Goal: Register for event/course

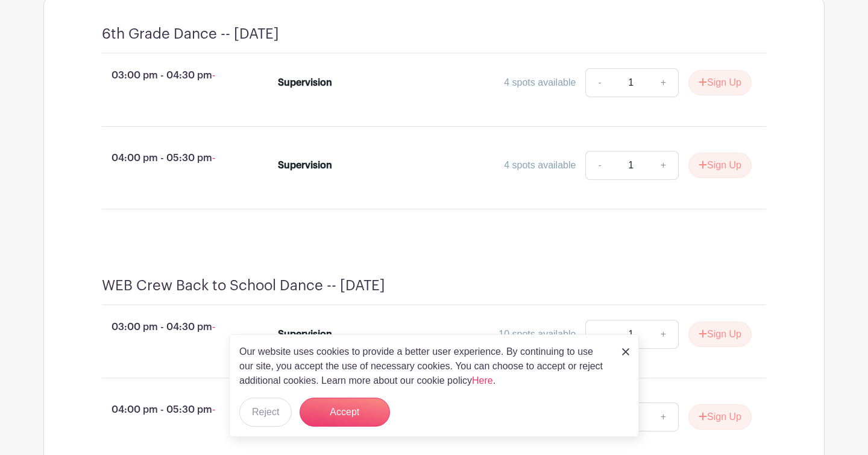
scroll to position [539, 0]
click at [715, 94] on button "Sign Up" at bounding box center [719, 81] width 63 height 25
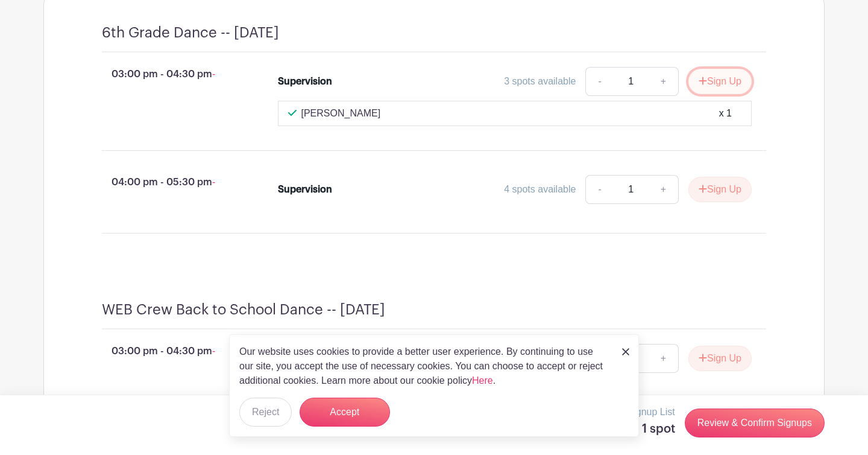
click at [714, 94] on button "Sign Up" at bounding box center [719, 81] width 63 height 25
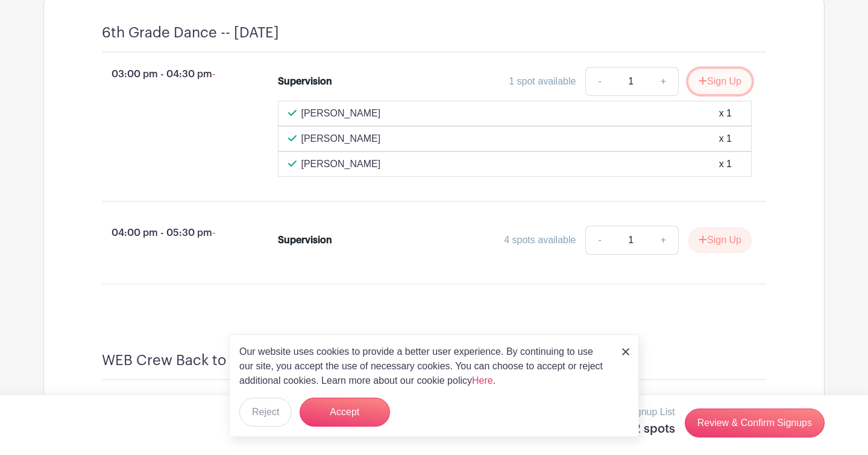
click at [722, 94] on button "Sign Up" at bounding box center [719, 81] width 63 height 25
click at [711, 253] on button "Sign Up" at bounding box center [719, 239] width 63 height 25
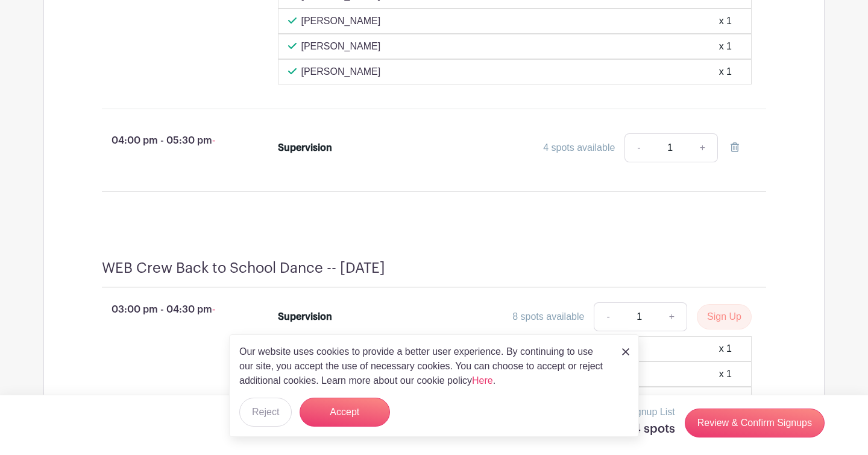
scroll to position [657, 0]
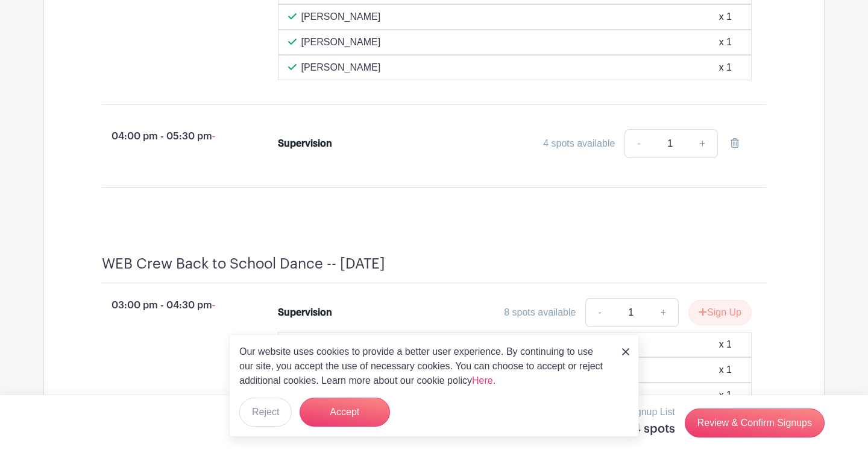
click at [769, 154] on div "Supervision 4 spots available - 1 +" at bounding box center [522, 145] width 527 height 43
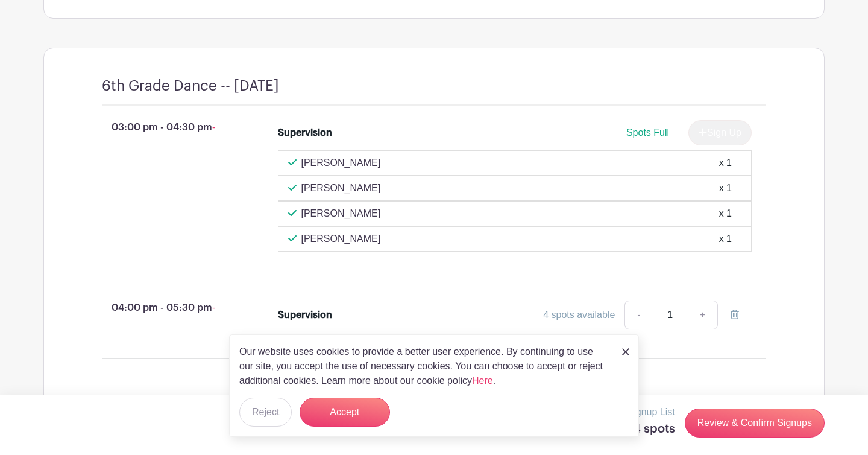
scroll to position [483, 0]
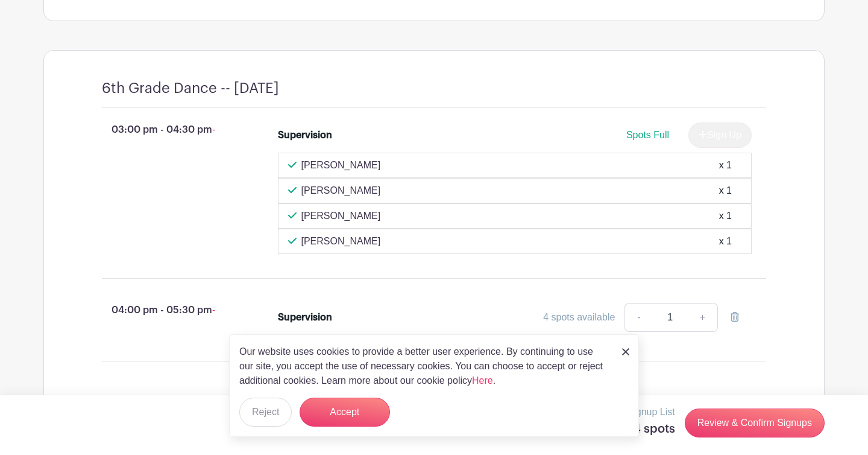
click at [769, 154] on div "Supervision Spots Full Sign Up Heather Brown x 1 Ashley Schulz x 1 Kristen McDo…" at bounding box center [522, 188] width 527 height 141
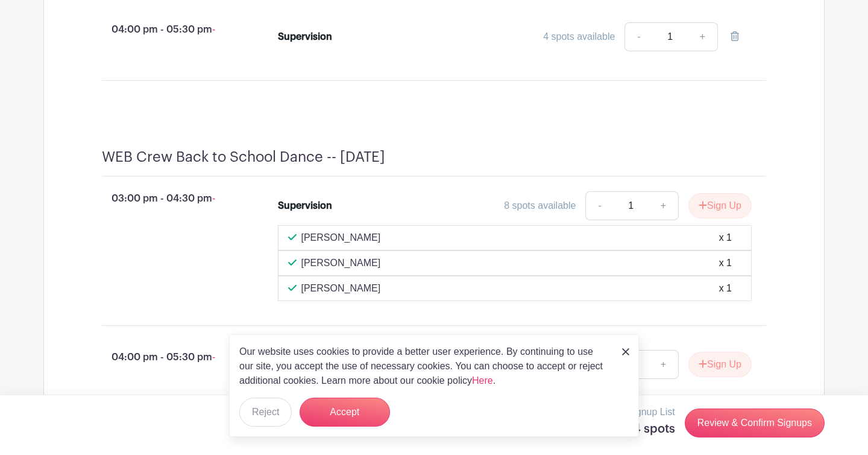
scroll to position [785, 0]
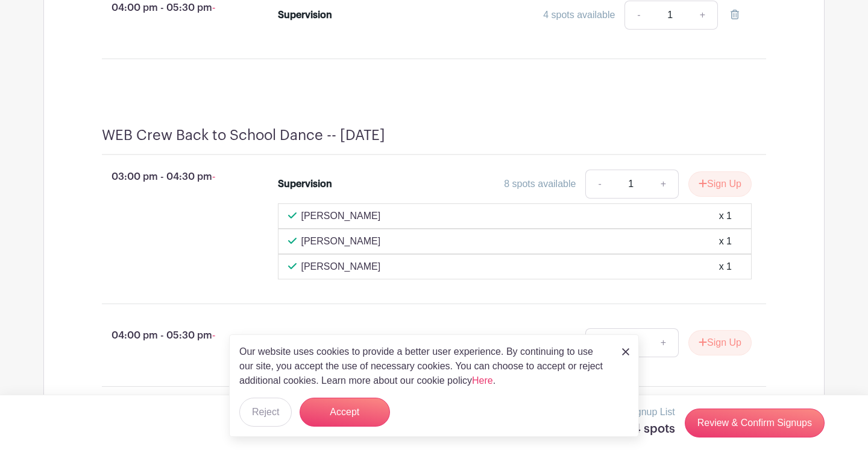
click at [626, 351] on img at bounding box center [625, 351] width 7 height 7
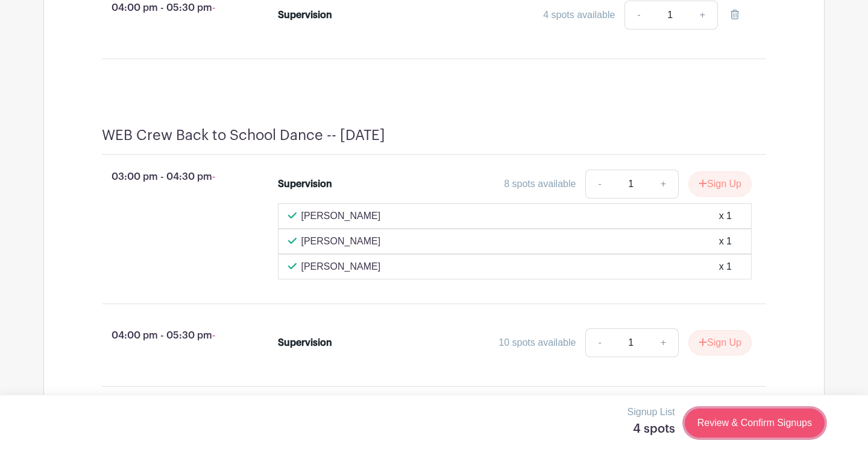
click at [717, 421] on link "Review & Confirm Signups" at bounding box center [755, 422] width 140 height 29
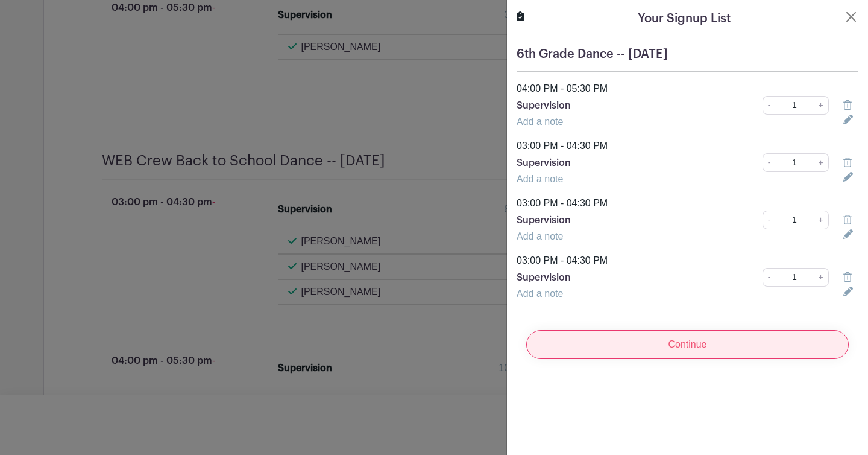
click at [699, 344] on input "Continue" at bounding box center [687, 344] width 323 height 29
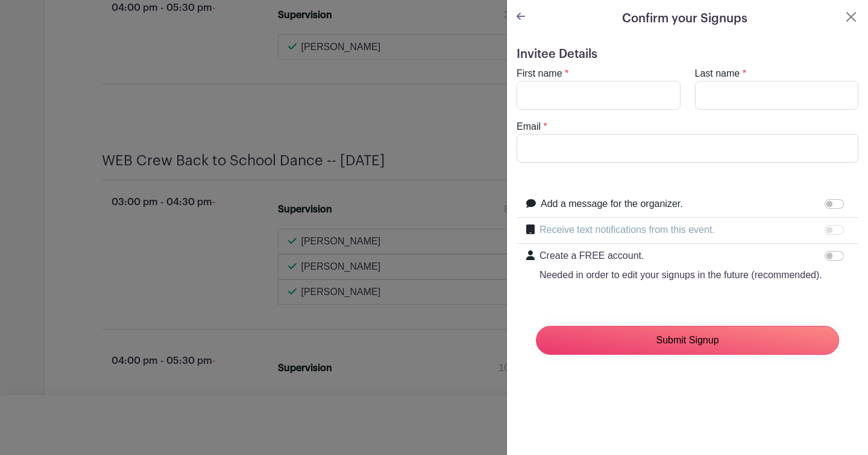
drag, startPoint x: 699, startPoint y: 344, endPoint x: 699, endPoint y: 372, distance: 28.3
click at [699, 372] on div "Invitee Details First name * Last name * Email * Add a message for the organize…" at bounding box center [687, 210] width 361 height 346
click at [544, 89] on input "First name" at bounding box center [599, 95] width 164 height 29
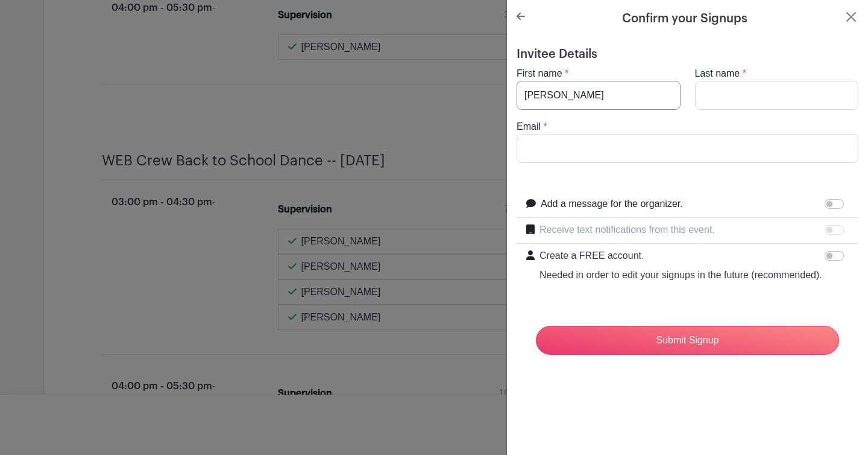
type input "Nicky"
click at [731, 92] on input "Last name" at bounding box center [777, 95] width 164 height 29
type input "Durband"
click at [597, 145] on input "Email" at bounding box center [688, 148] width 342 height 29
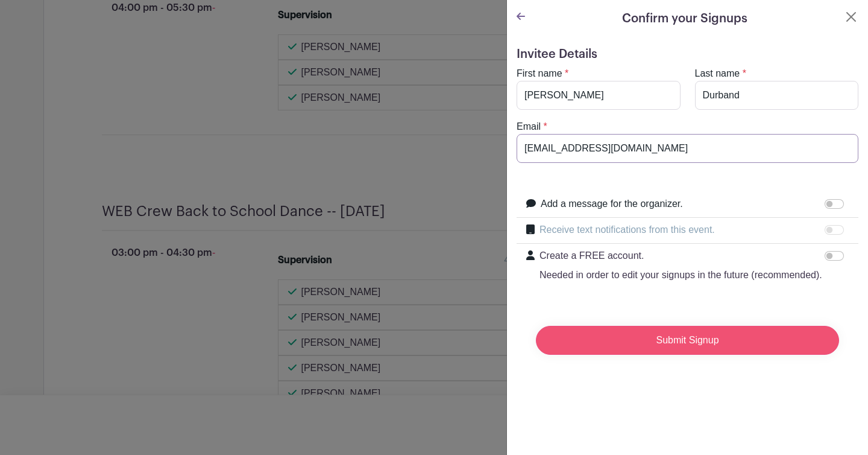
type input "ndurband@rlas-116.org"
click at [683, 339] on input "Submit Signup" at bounding box center [687, 340] width 303 height 29
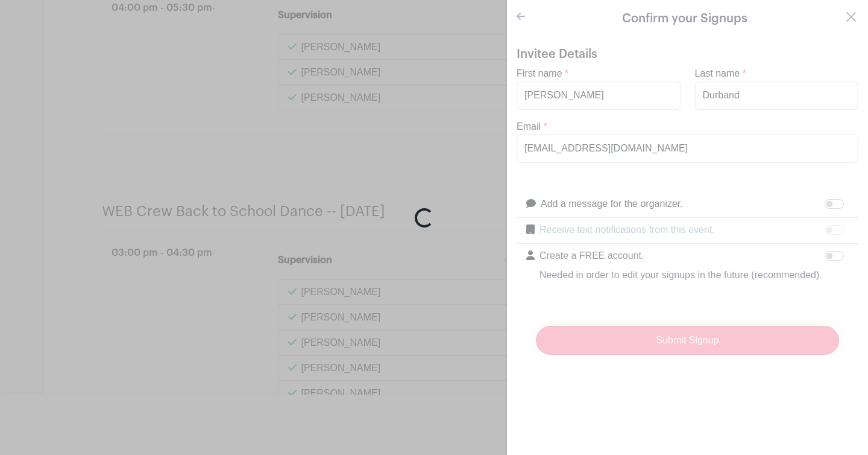
scroll to position [789, 0]
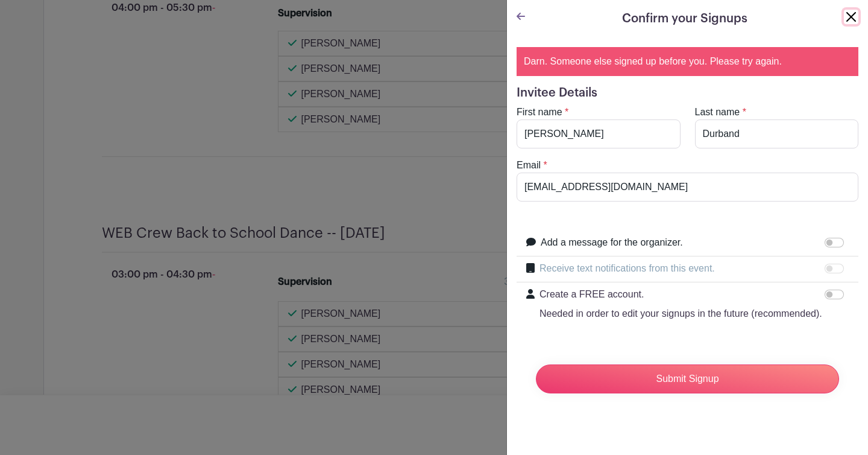
click at [852, 13] on button "Close" at bounding box center [851, 17] width 14 height 14
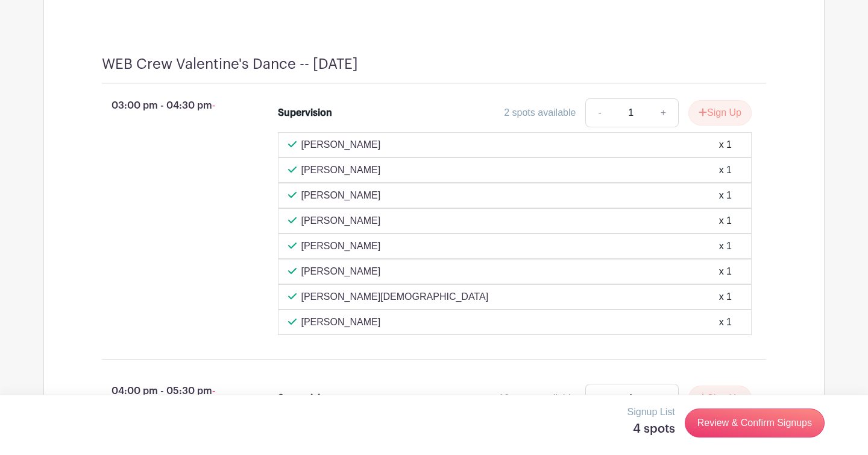
scroll to position [2982, 0]
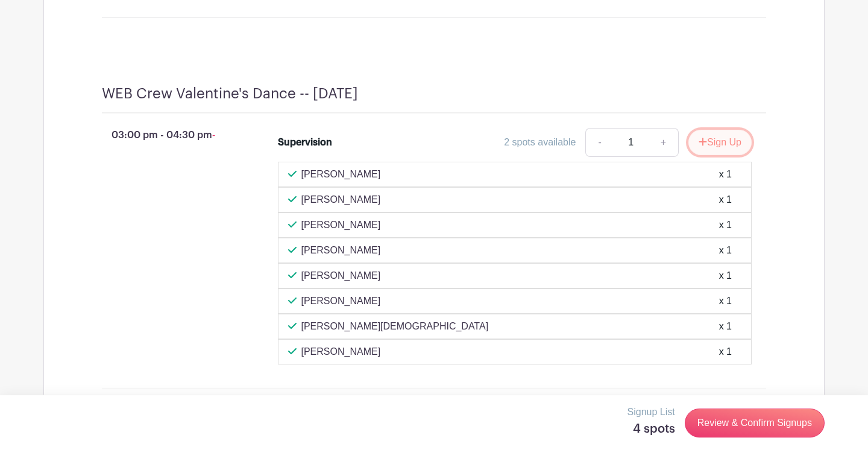
click at [729, 154] on button "Sign Up" at bounding box center [719, 142] width 63 height 25
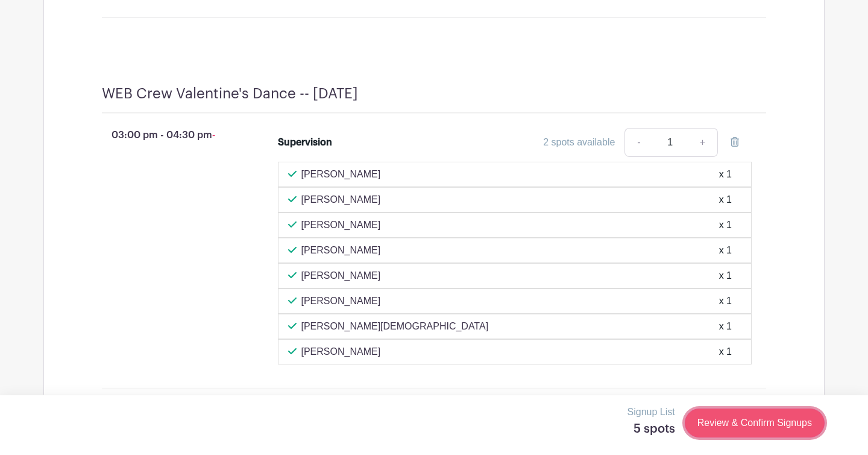
click at [740, 425] on link "Review & Confirm Signups" at bounding box center [755, 422] width 140 height 29
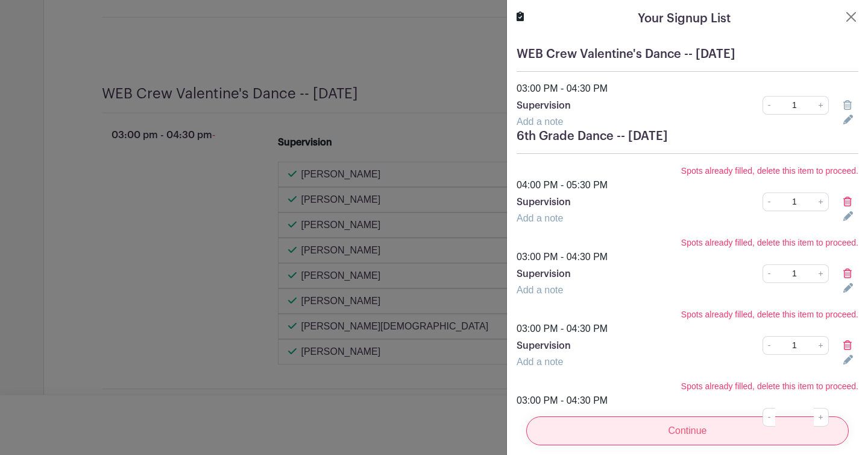
scroll to position [3007, 0]
click at [707, 427] on input "Continue" at bounding box center [687, 430] width 323 height 29
click at [693, 430] on input "Continue" at bounding box center [687, 430] width 323 height 29
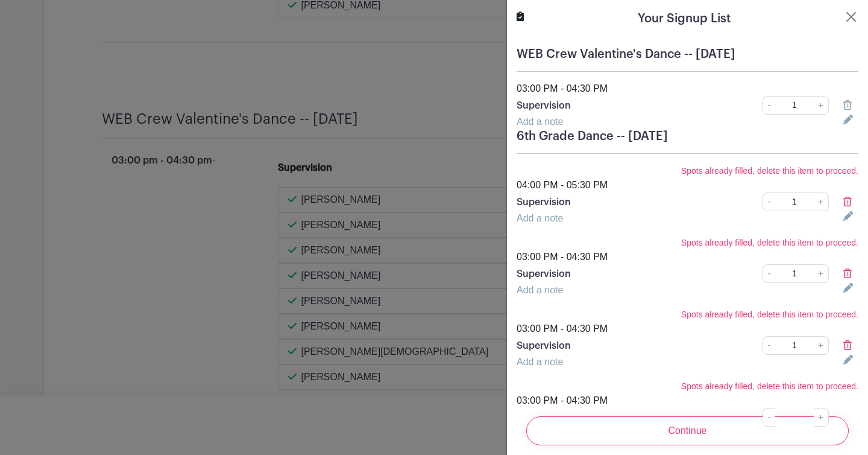
scroll to position [3033, 0]
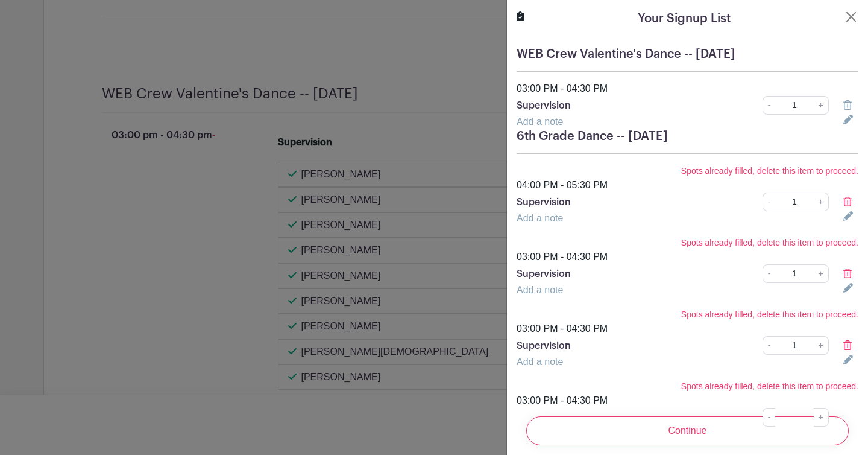
click at [805, 183] on div "04:00 PM - 05:30 PM" at bounding box center [687, 185] width 356 height 14
click at [799, 203] on input "1" at bounding box center [794, 201] width 39 height 19
click at [657, 206] on p "Supervision" at bounding box center [614, 202] width 194 height 14
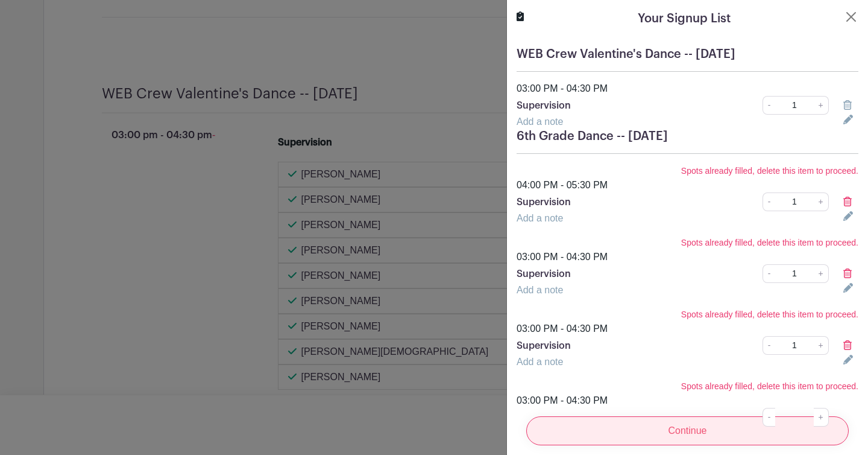
click at [689, 432] on input "Continue" at bounding box center [687, 430] width 323 height 29
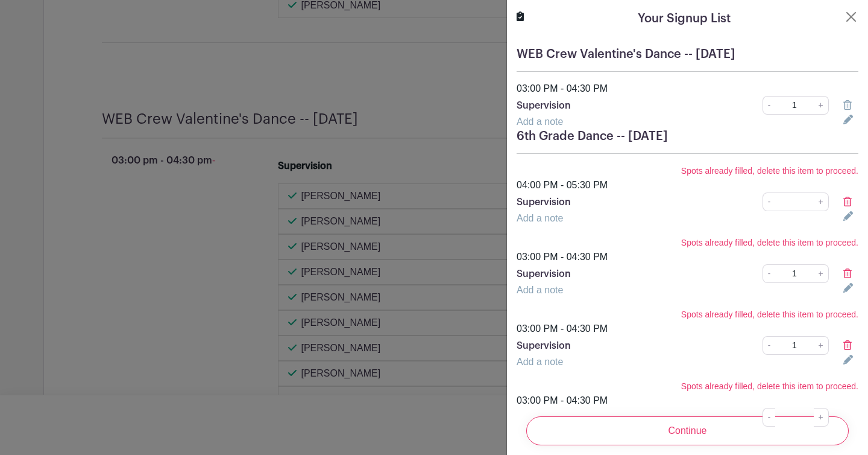
scroll to position [3134, 0]
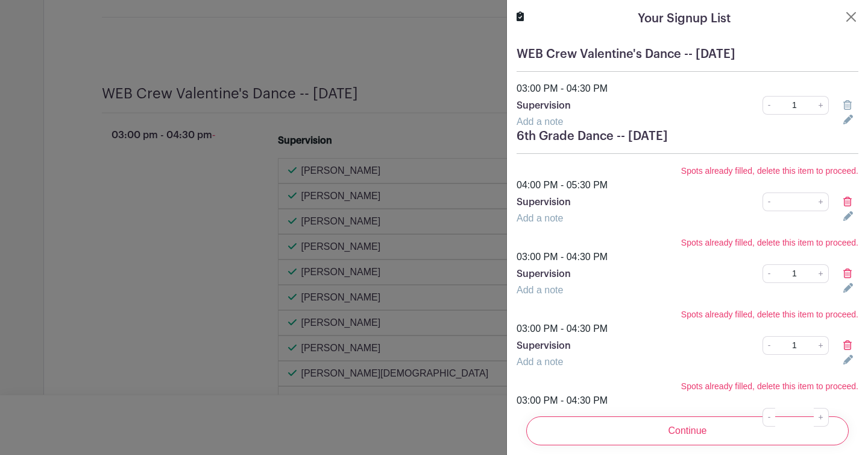
type input "1"
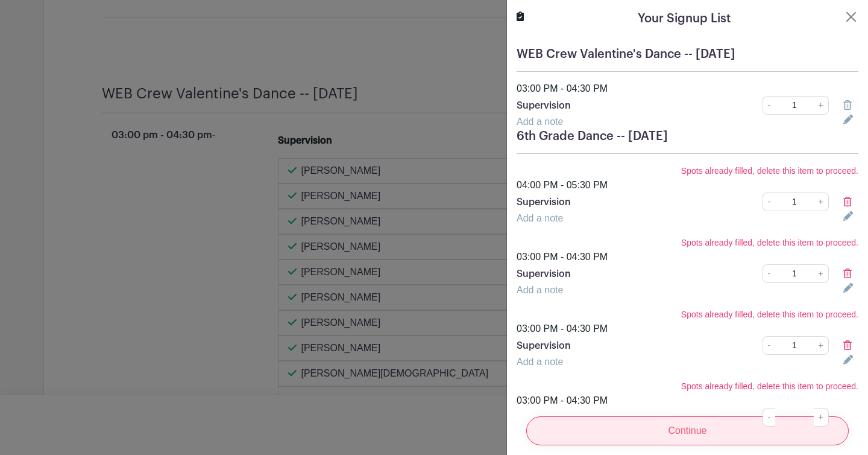
click at [697, 427] on input "Continue" at bounding box center [687, 430] width 323 height 29
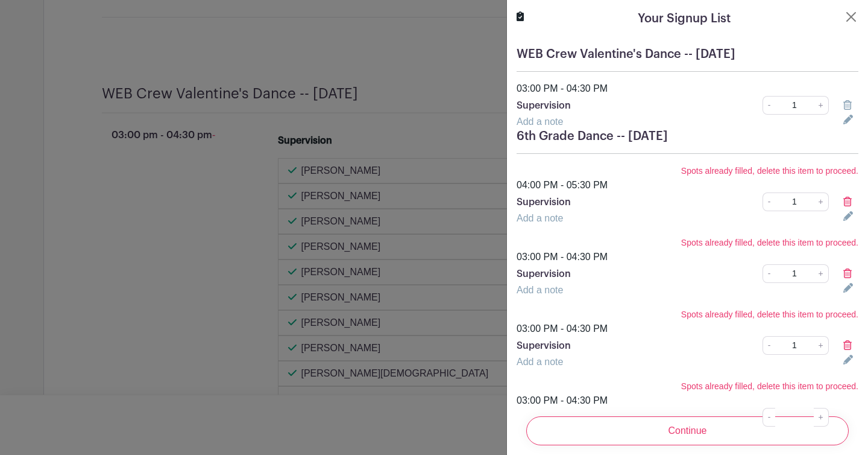
click at [768, 134] on h5 "6th Grade Dance -- [DATE]" at bounding box center [688, 136] width 342 height 14
click at [796, 135] on h5 "6th Grade Dance -- [DATE]" at bounding box center [688, 136] width 342 height 14
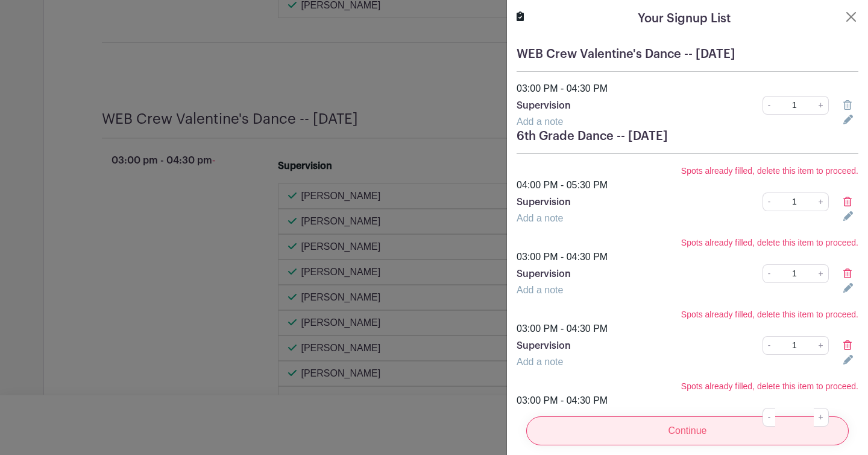
scroll to position [3210, 0]
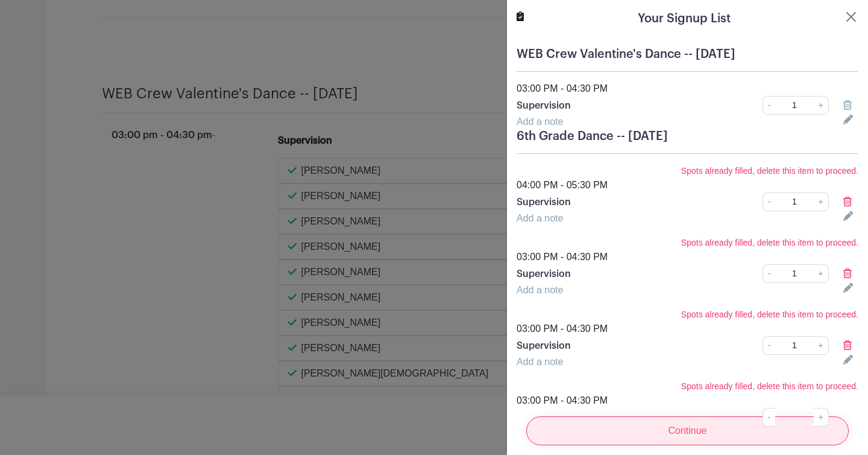
click at [679, 435] on input "Continue" at bounding box center [687, 430] width 323 height 29
type input "0"
click at [669, 422] on input "Continue" at bounding box center [687, 430] width 323 height 29
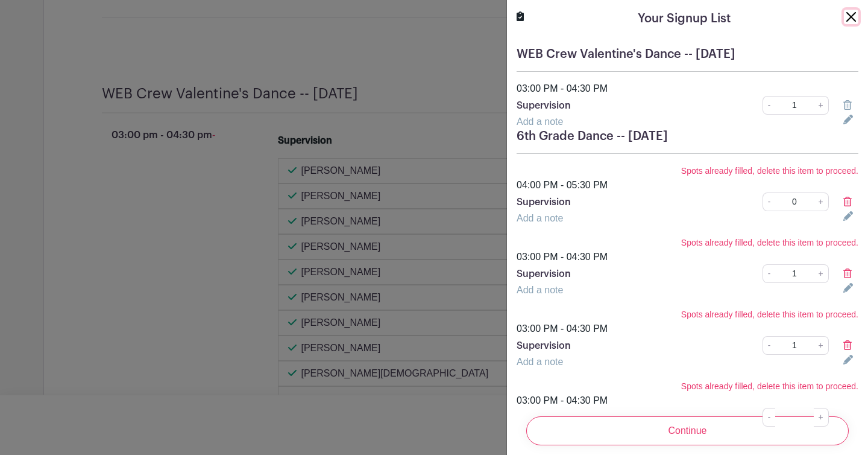
click at [846, 16] on button "Close" at bounding box center [851, 17] width 14 height 14
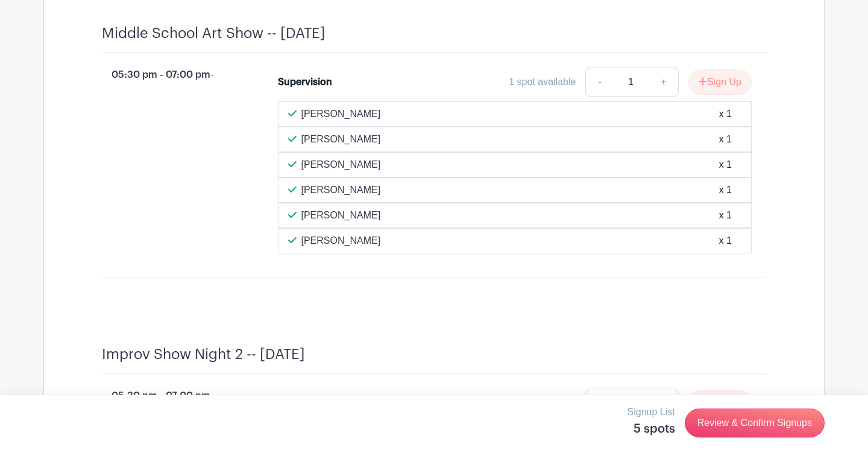
scroll to position [4132, 0]
click at [721, 95] on button "Sign Up" at bounding box center [719, 81] width 63 height 25
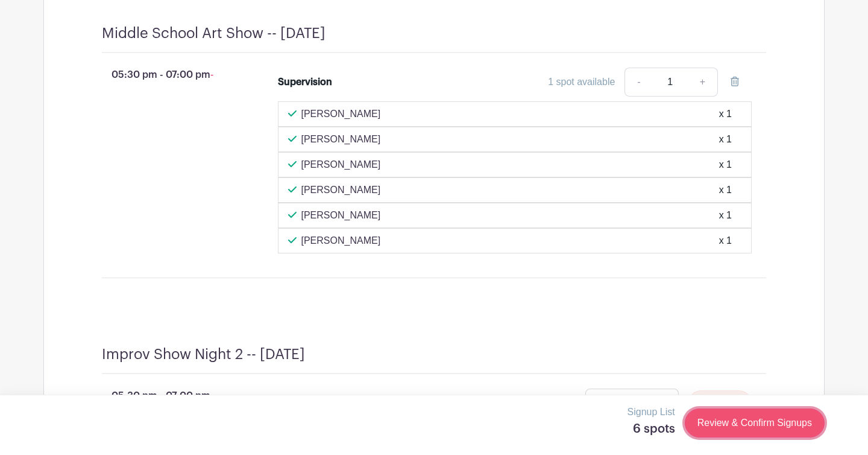
click at [744, 424] on link "Review & Confirm Signups" at bounding box center [755, 422] width 140 height 29
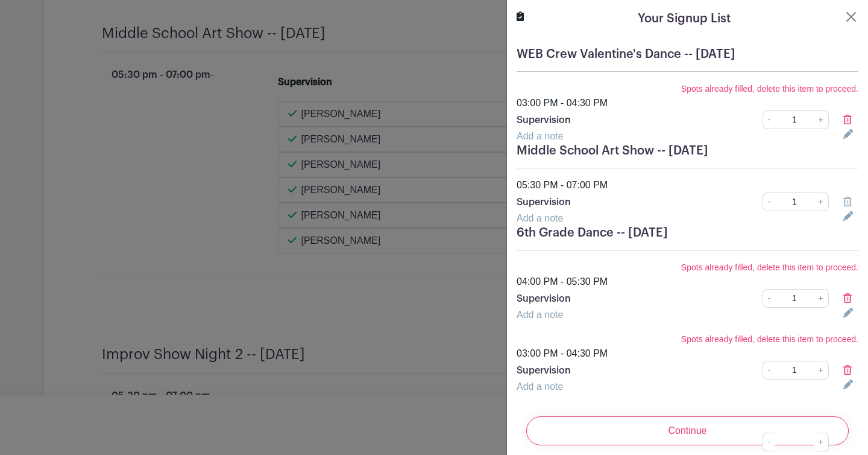
click at [800, 204] on input "1" at bounding box center [794, 201] width 39 height 19
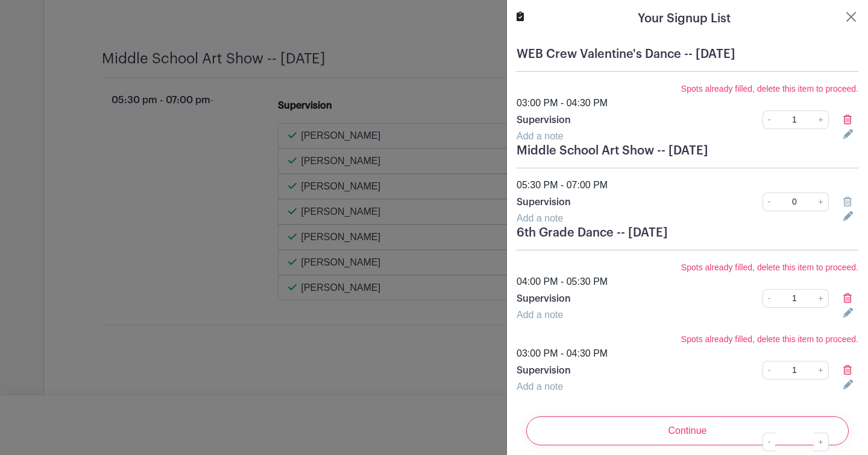
type input "0"
click at [808, 300] on input "1" at bounding box center [794, 298] width 39 height 19
click at [798, 373] on input "1" at bounding box center [794, 369] width 39 height 19
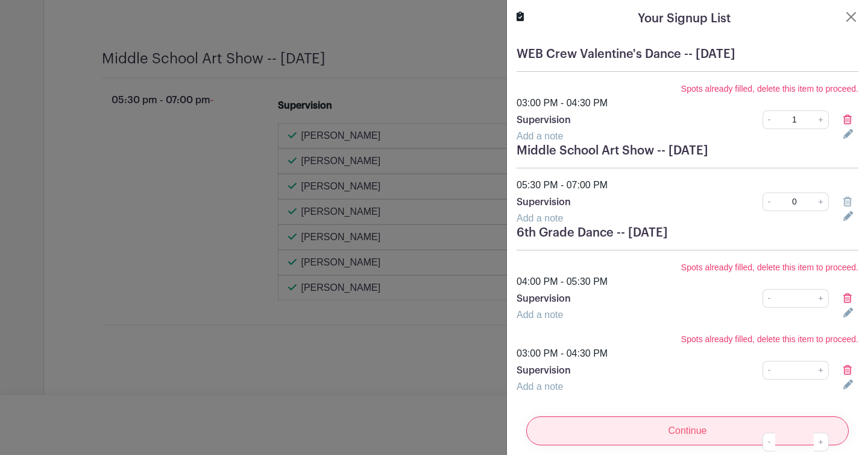
click at [709, 433] on input "Continue" at bounding box center [687, 430] width 323 height 29
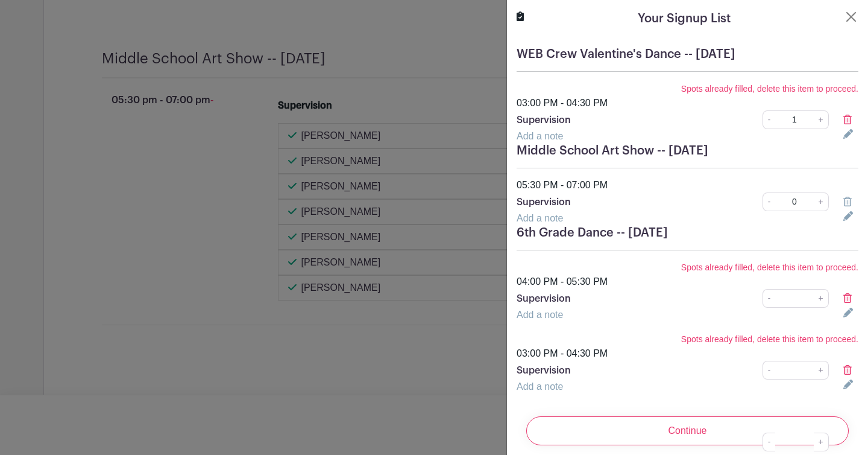
click at [751, 224] on div "Add a note" at bounding box center [672, 218] width 327 height 14
click at [793, 203] on input "0" at bounding box center [794, 201] width 39 height 19
click at [804, 201] on input "0" at bounding box center [794, 201] width 39 height 19
type input "1"
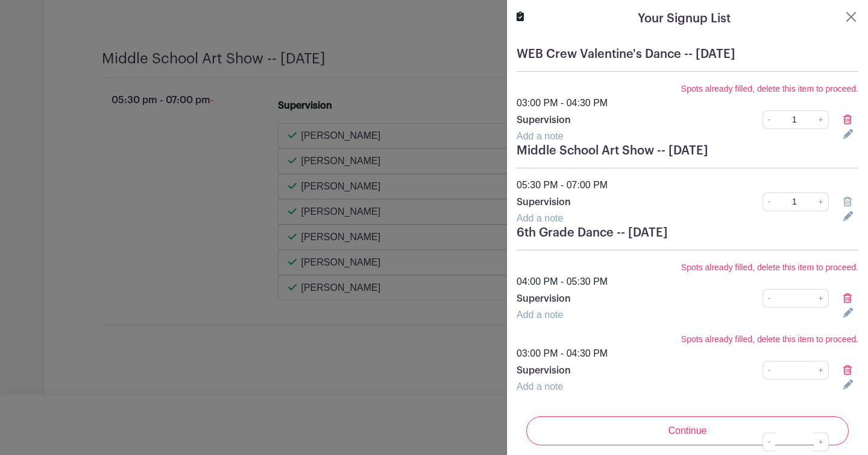
click at [800, 118] on input "1" at bounding box center [794, 119] width 39 height 19
type input "1"
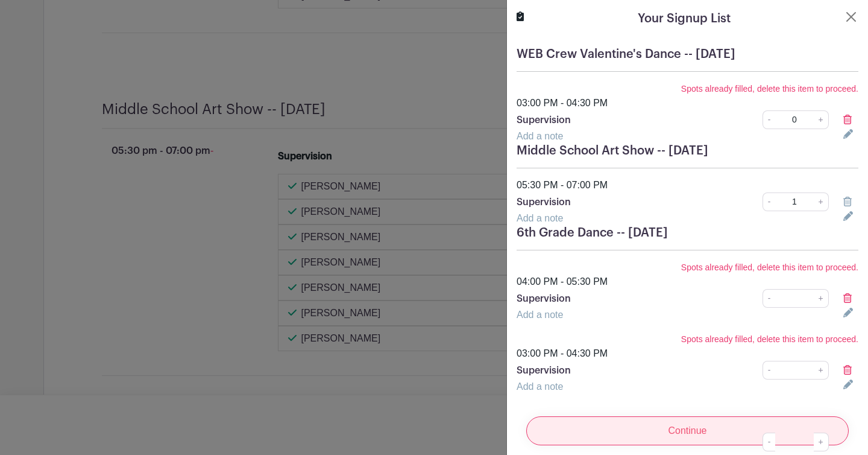
scroll to position [4309, 0]
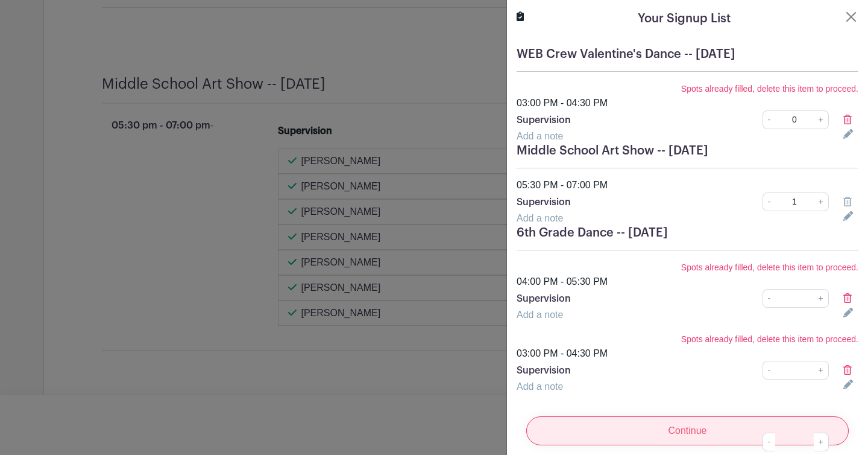
type input "0"
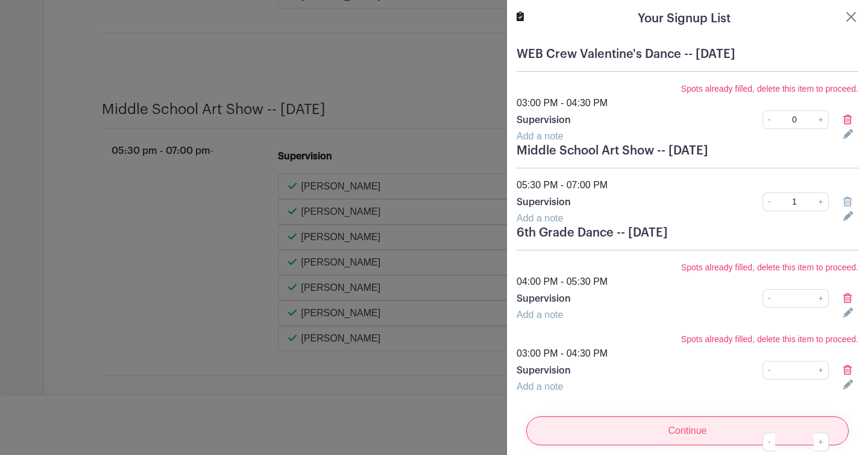
click at [722, 434] on input "Continue" at bounding box center [687, 430] width 323 height 29
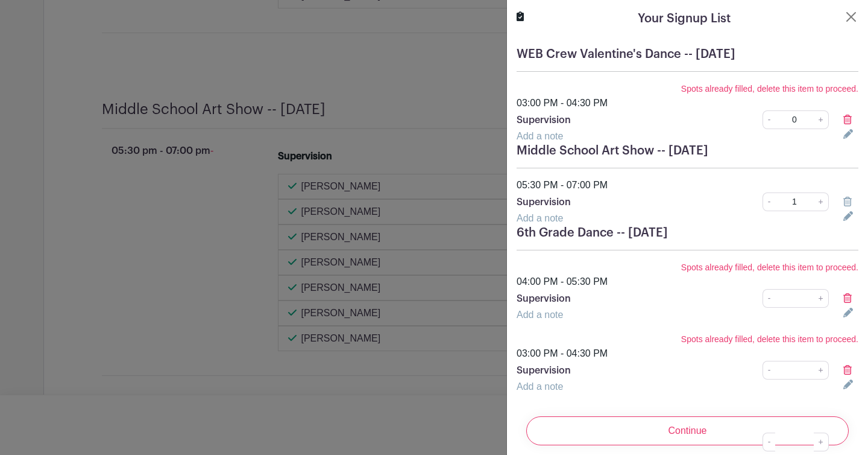
click at [717, 197] on div "- 1 +" at bounding box center [776, 201] width 119 height 19
click at [853, 19] on button "Close" at bounding box center [851, 17] width 14 height 14
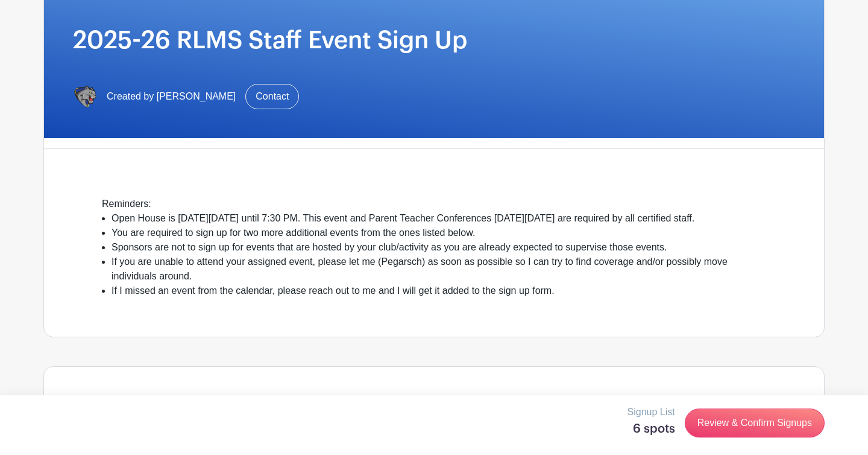
scroll to position [175, 0]
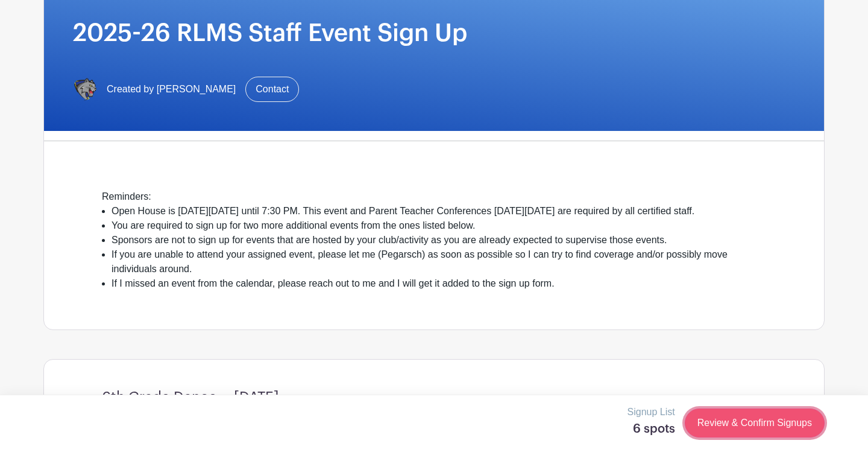
click at [727, 424] on link "Review & Confirm Signups" at bounding box center [755, 422] width 140 height 29
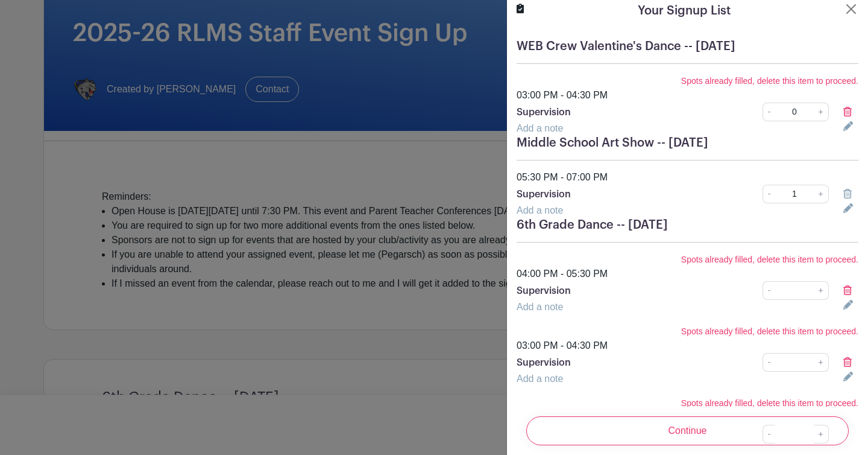
scroll to position [0, 0]
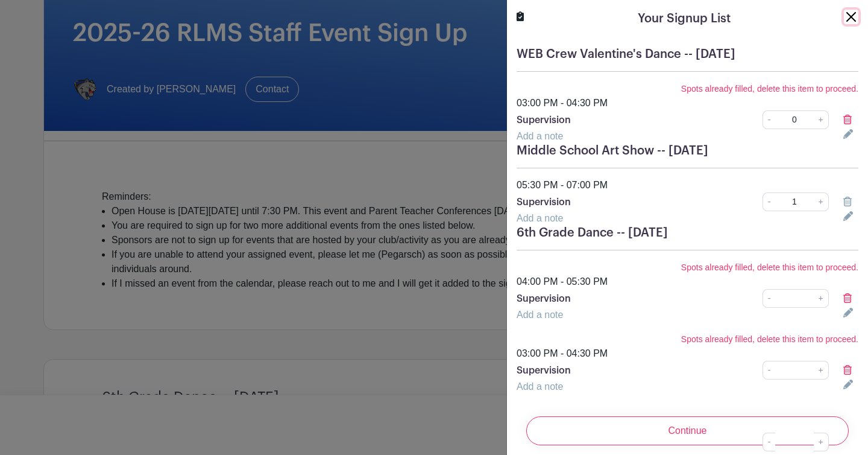
click at [852, 17] on button "Close" at bounding box center [851, 17] width 14 height 14
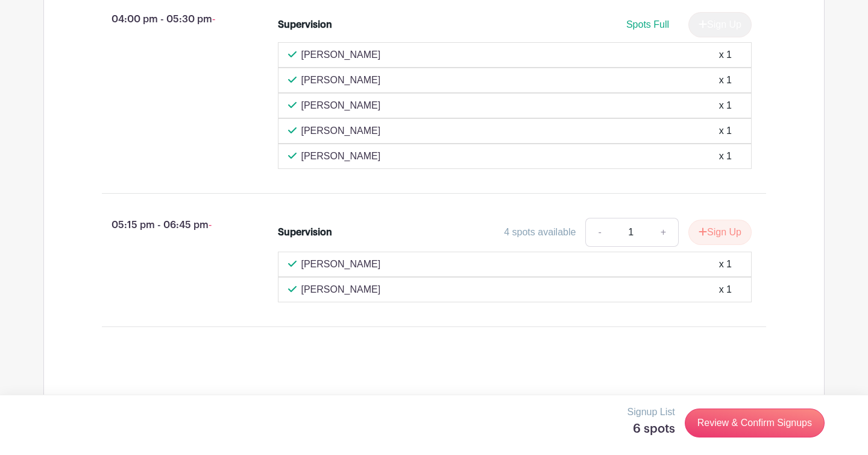
scroll to position [2088, 0]
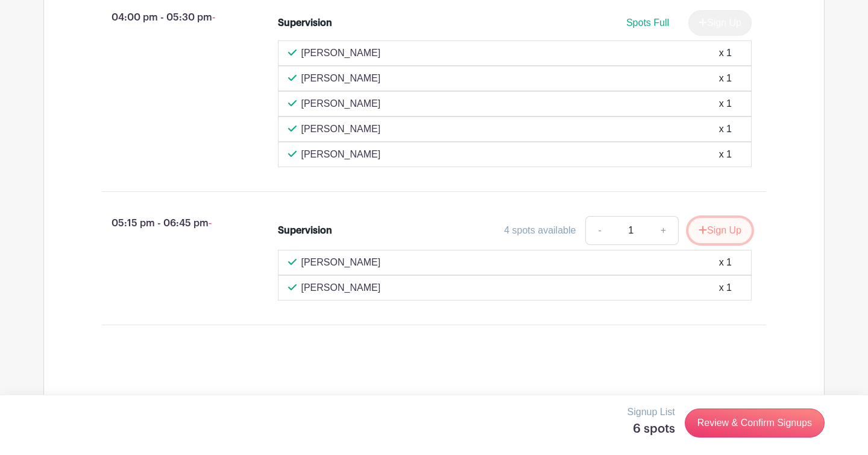
click at [718, 243] on button "Sign Up" at bounding box center [719, 230] width 63 height 25
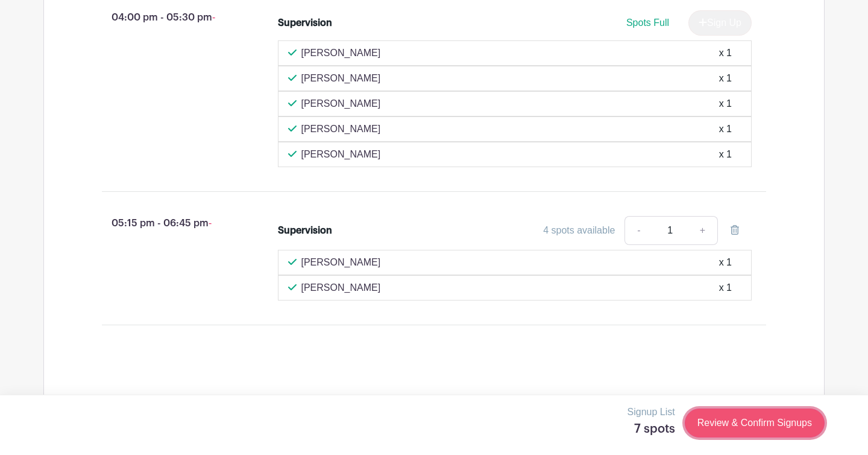
click at [747, 425] on link "Review & Confirm Signups" at bounding box center [755, 422] width 140 height 29
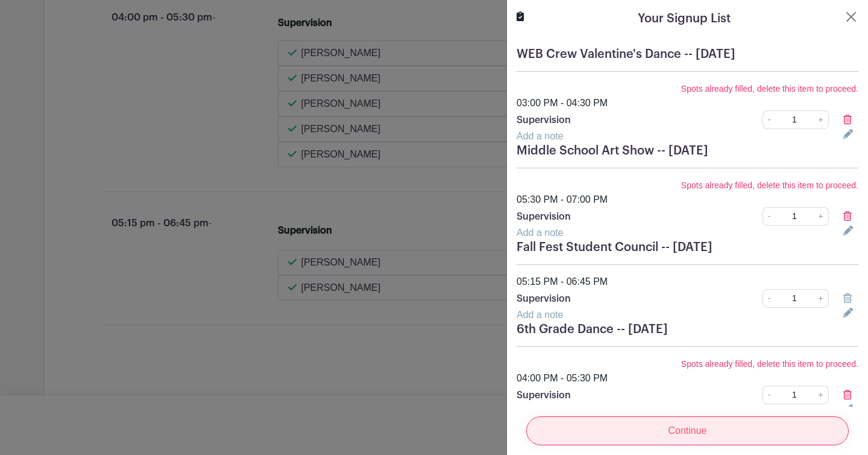
click at [697, 432] on input "Continue" at bounding box center [687, 430] width 323 height 29
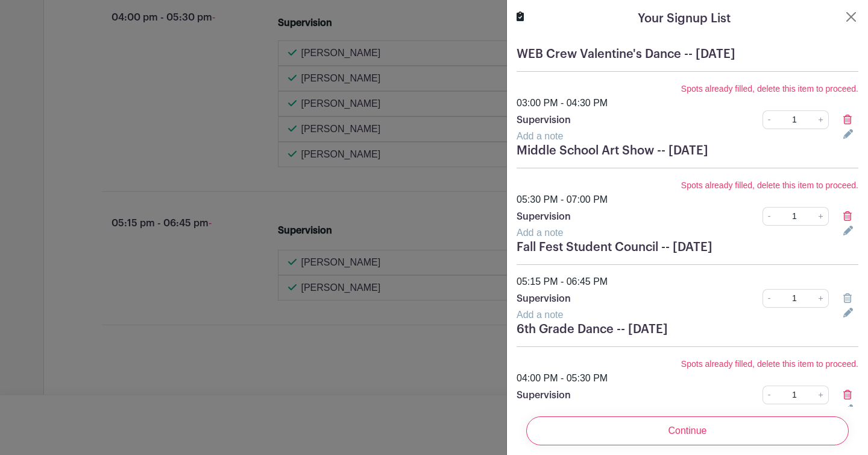
click at [807, 317] on div "Add a note" at bounding box center [672, 314] width 327 height 14
click at [564, 298] on p "Supervision" at bounding box center [614, 298] width 194 height 14
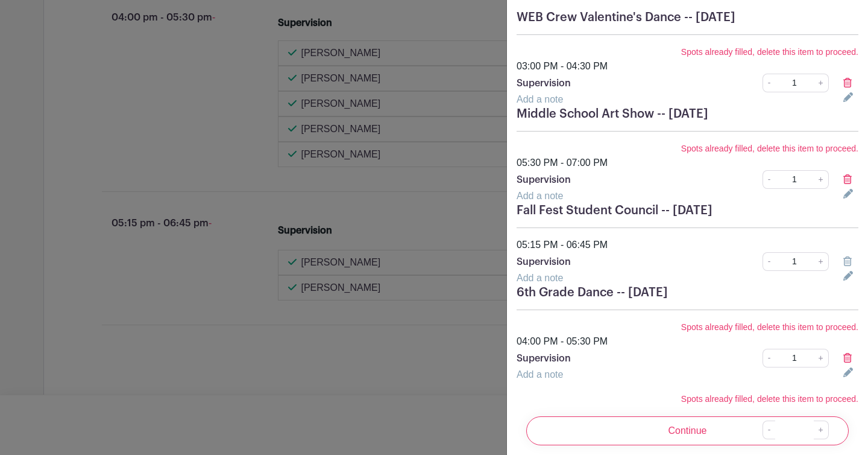
scroll to position [33, 0]
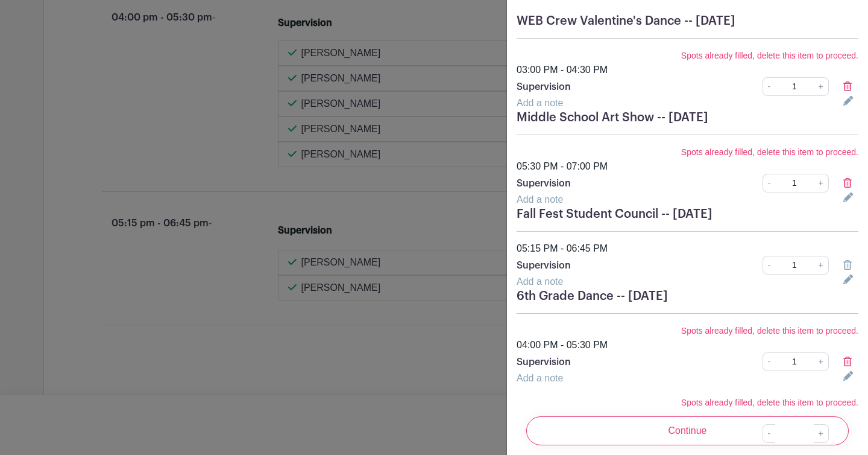
click at [603, 253] on div "05:15 PM - 06:45 PM" at bounding box center [687, 248] width 356 height 14
click at [596, 295] on h5 "6th Grade Dance -- [DATE]" at bounding box center [688, 296] width 342 height 14
click at [817, 278] on div "Add a note" at bounding box center [672, 281] width 327 height 14
click at [577, 248] on div "05:15 PM - 06:45 PM" at bounding box center [687, 248] width 356 height 14
click at [545, 269] on p "Supervision" at bounding box center [614, 265] width 194 height 14
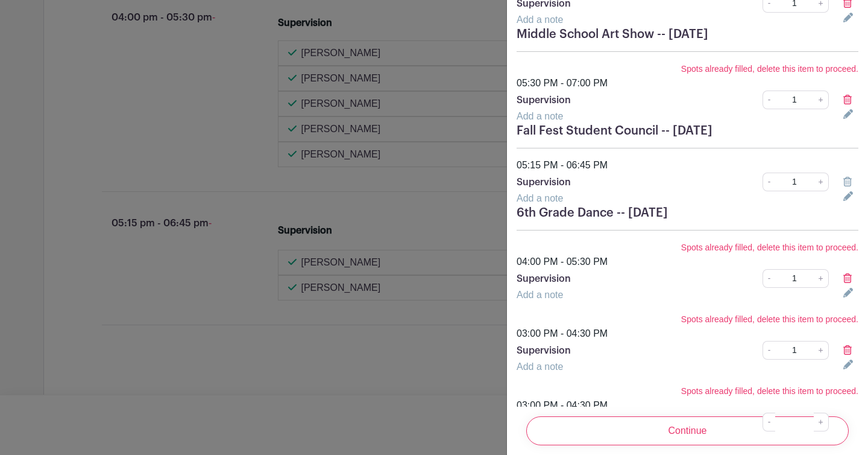
scroll to position [117, 0]
click at [812, 119] on div "Add a note" at bounding box center [672, 116] width 327 height 14
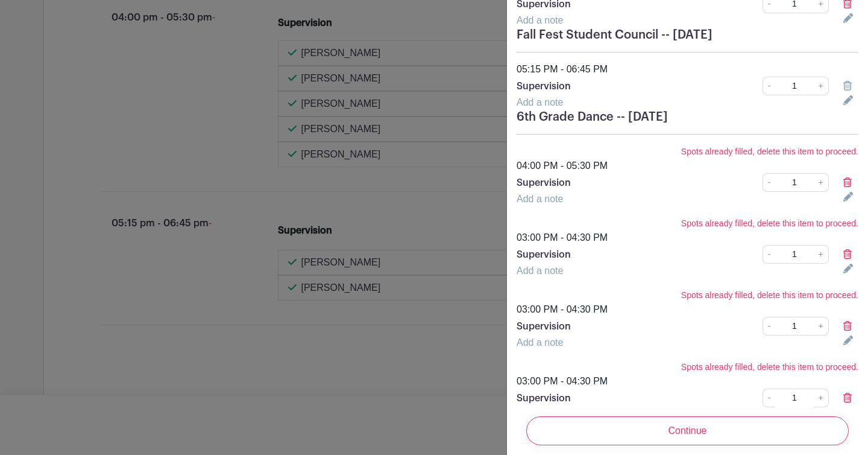
scroll to position [256, 0]
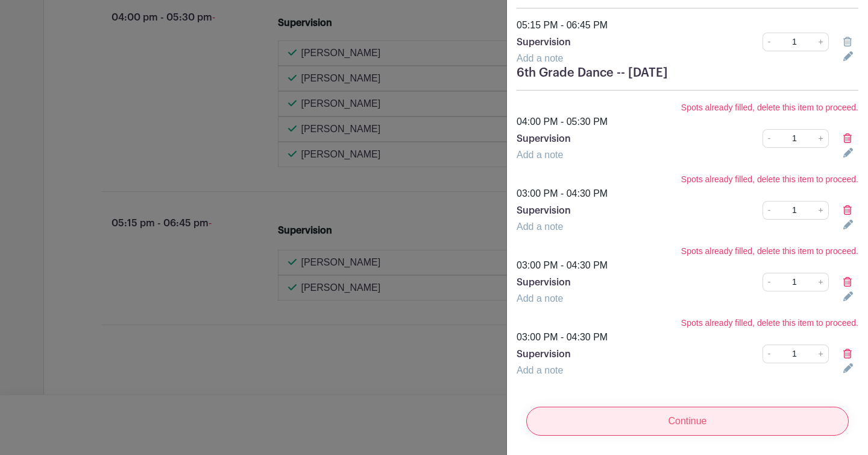
click at [682, 424] on input "Continue" at bounding box center [687, 420] width 323 height 29
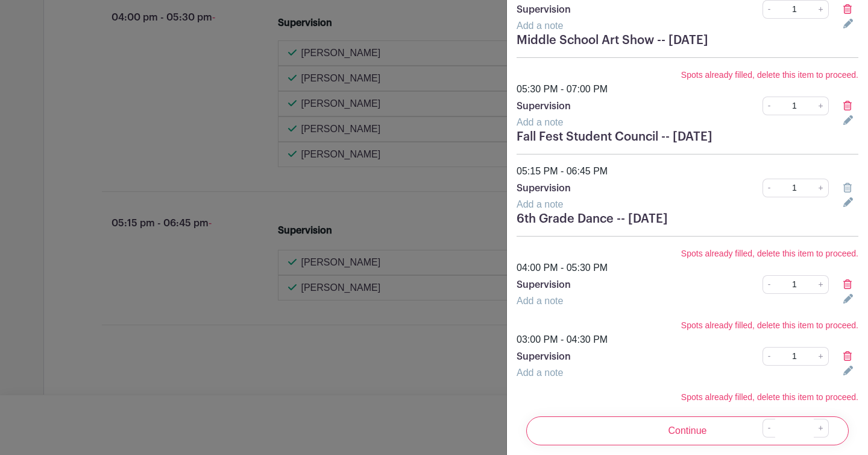
click at [470, 20] on div at bounding box center [434, 227] width 868 height 455
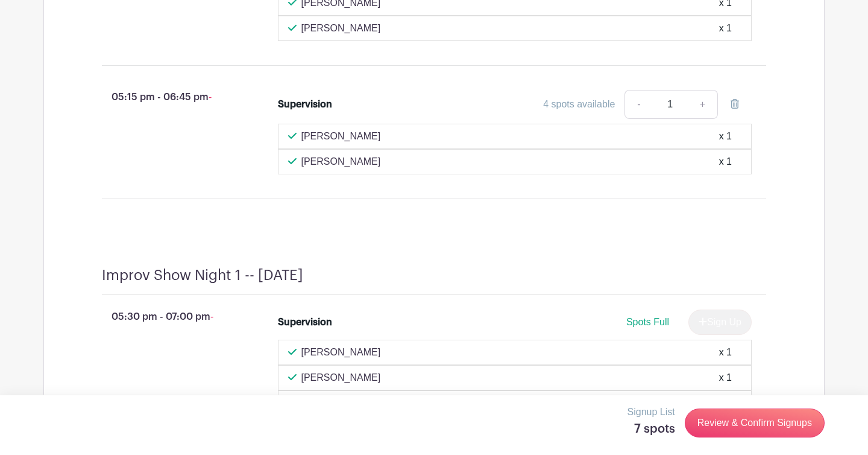
scroll to position [2211, 0]
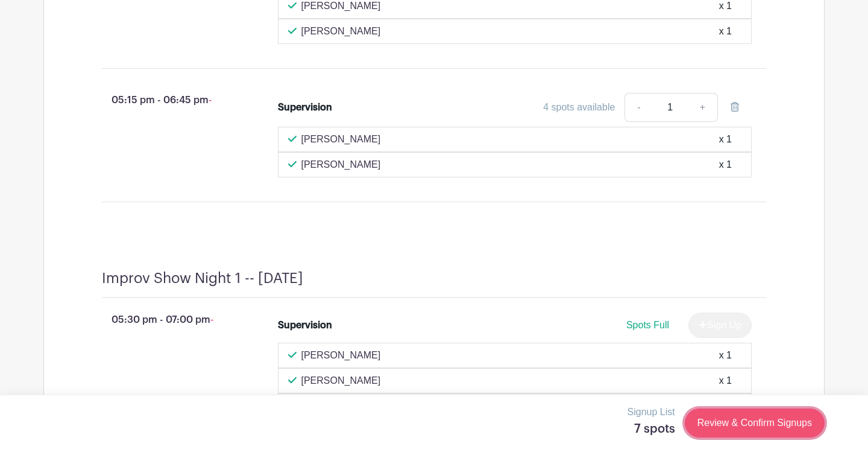
click at [747, 425] on link "Review & Confirm Signups" at bounding box center [755, 422] width 140 height 29
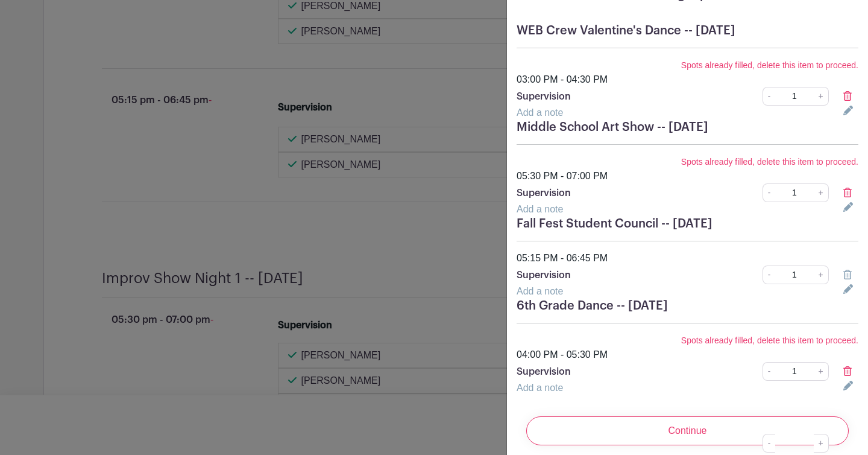
scroll to position [0, 0]
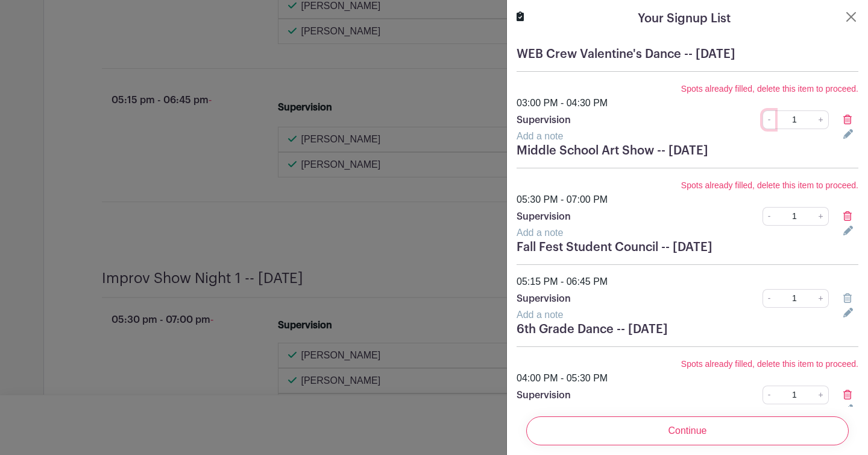
click at [769, 122] on link "-" at bounding box center [769, 119] width 13 height 19
click at [848, 121] on icon at bounding box center [847, 120] width 8 height 10
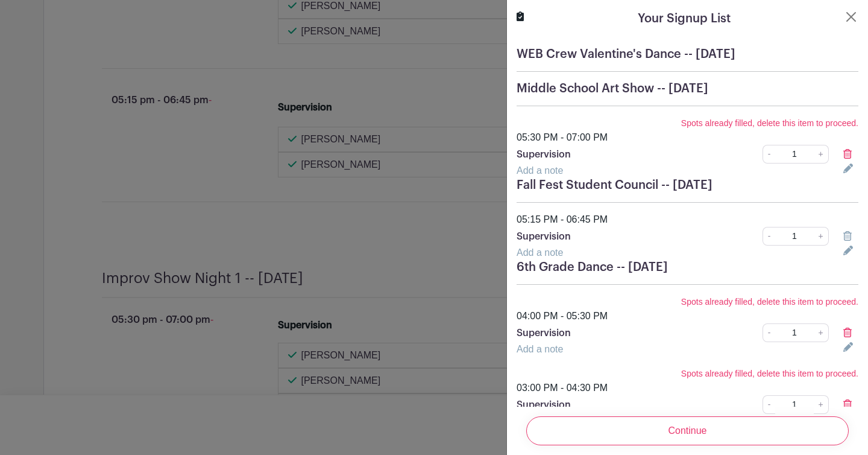
click at [846, 151] on icon at bounding box center [847, 154] width 8 height 10
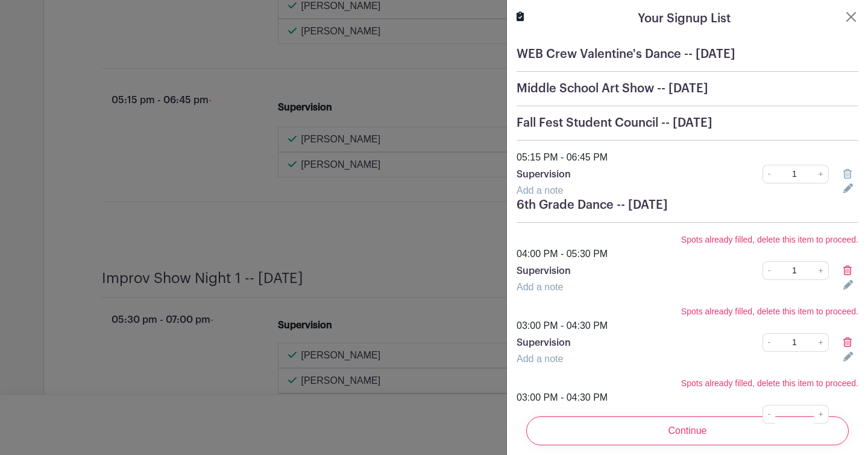
click at [848, 272] on icon at bounding box center [847, 270] width 8 height 10
click at [848, 269] on icon at bounding box center [847, 270] width 8 height 10
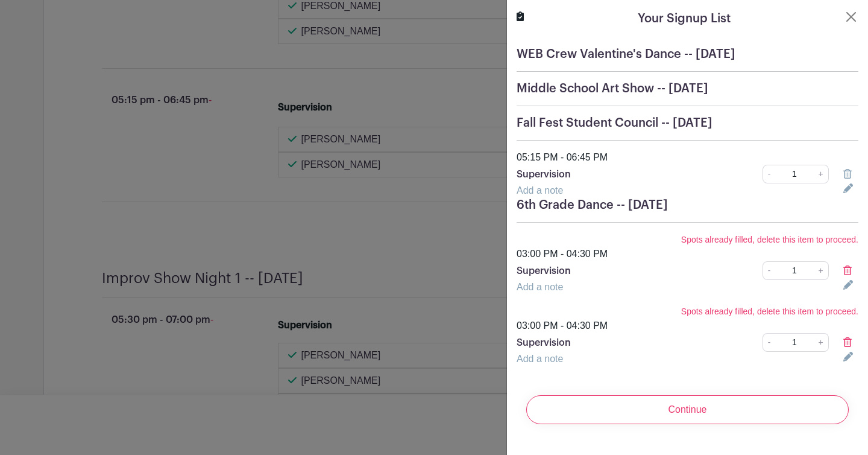
click at [848, 269] on icon at bounding box center [847, 270] width 8 height 10
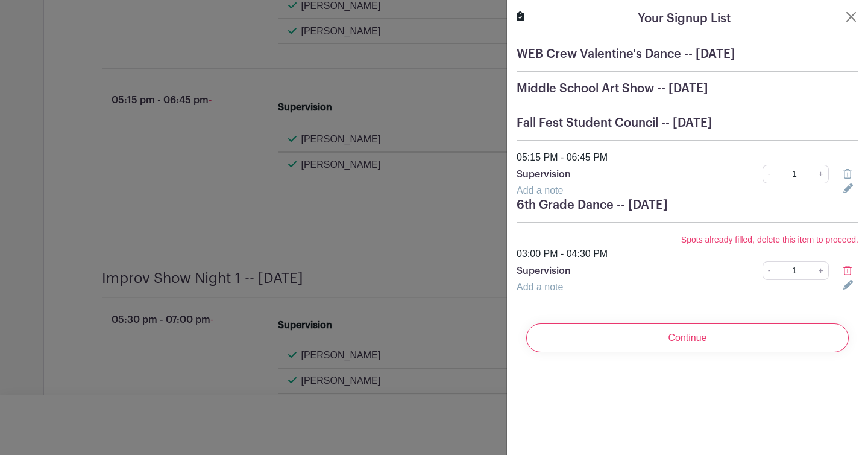
click at [848, 269] on icon at bounding box center [847, 270] width 8 height 10
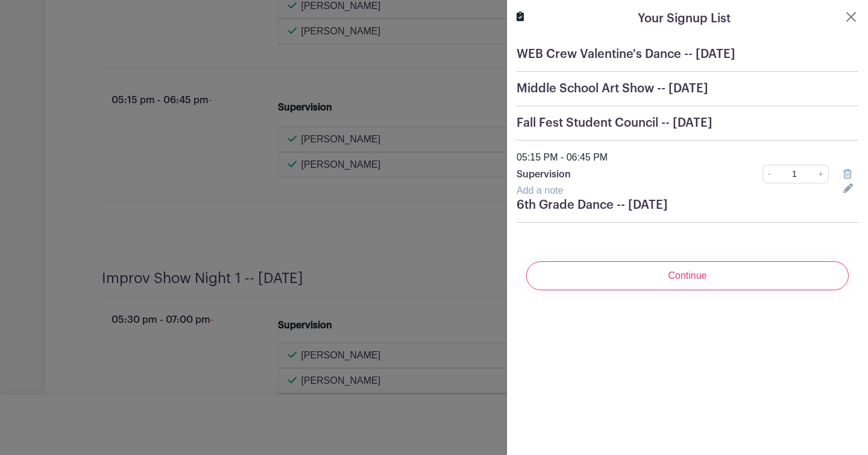
click at [713, 130] on h5 "Fall Fest Student Council -- [DATE]" at bounding box center [688, 123] width 342 height 14
click at [707, 118] on h5 "Fall Fest Student Council -- [DATE]" at bounding box center [688, 123] width 342 height 14
click at [846, 174] on icon at bounding box center [847, 174] width 8 height 10
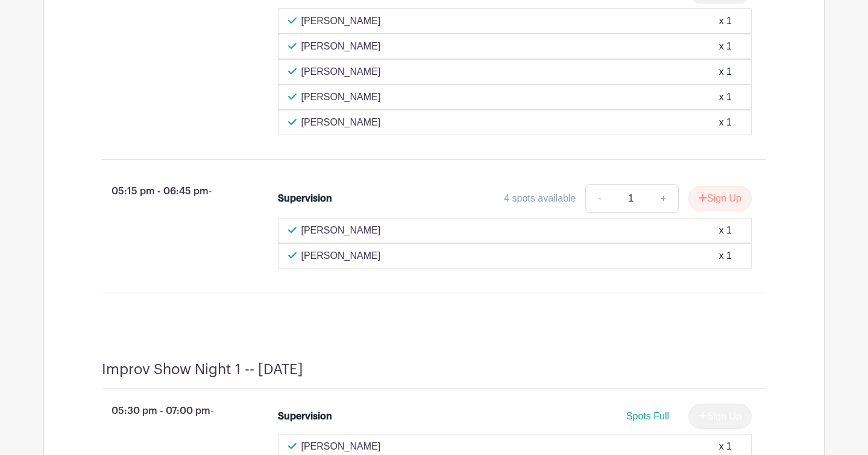
scroll to position [2123, 0]
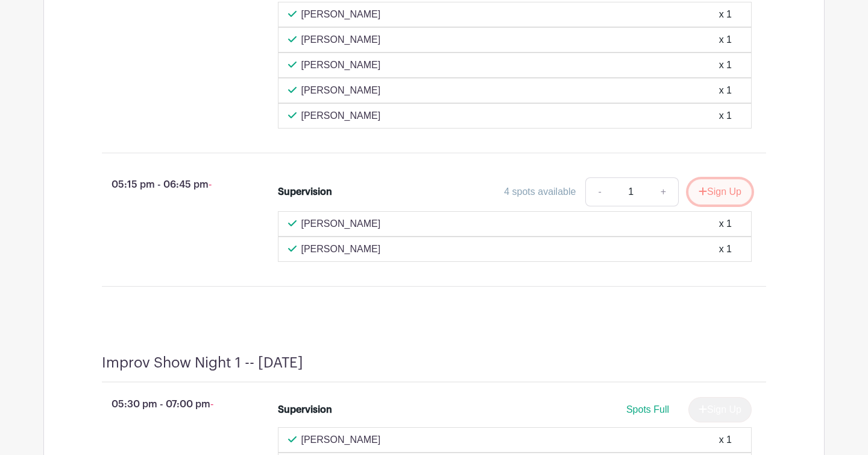
click at [725, 204] on button "Sign Up" at bounding box center [719, 191] width 63 height 25
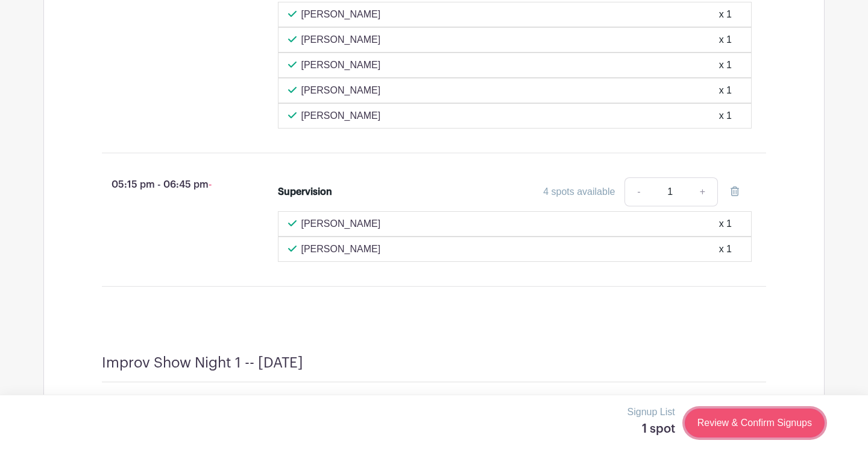
click at [745, 424] on link "Review & Confirm Signups" at bounding box center [755, 422] width 140 height 29
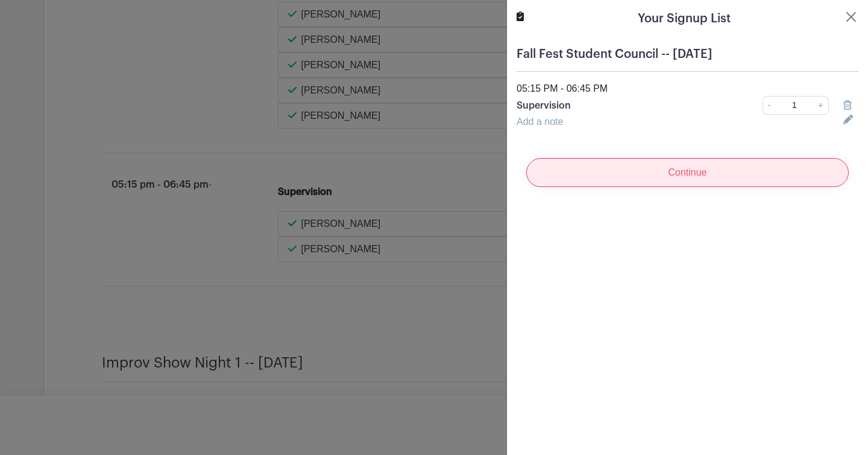
click at [657, 172] on input "Continue" at bounding box center [687, 172] width 323 height 29
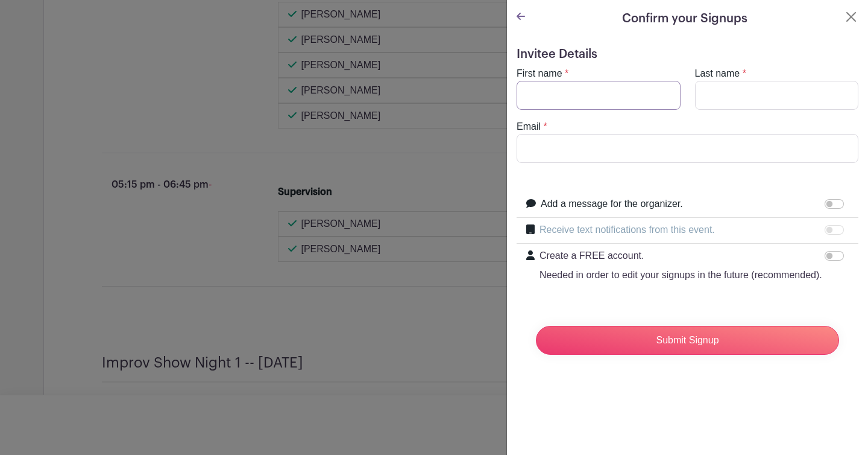
click at [576, 85] on input "First name" at bounding box center [599, 95] width 164 height 29
type input "Nicky"
type input "Durband"
click at [530, 148] on input "Email" at bounding box center [688, 148] width 342 height 29
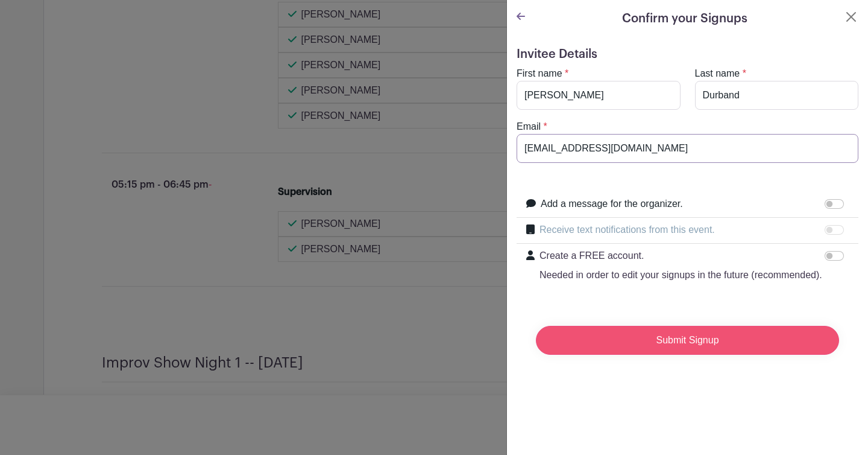
type input "ndurband@rlas-116.org"
click at [677, 343] on input "Submit Signup" at bounding box center [687, 340] width 303 height 29
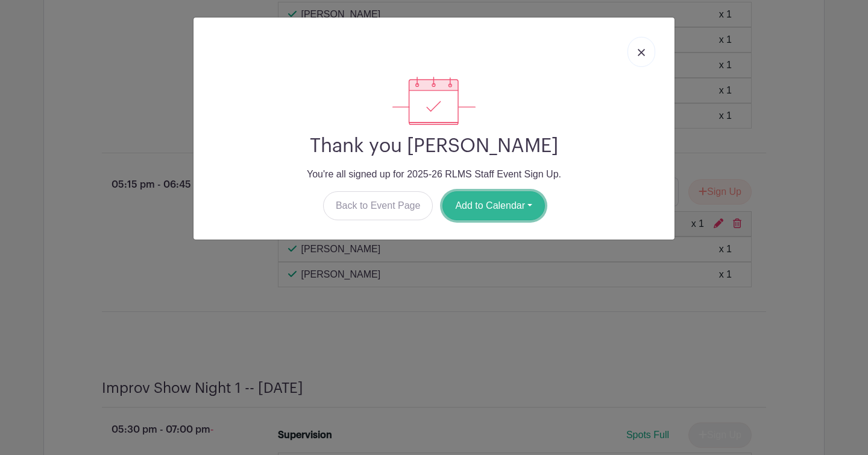
click at [502, 200] on button "Add to Calendar" at bounding box center [493, 205] width 102 height 29
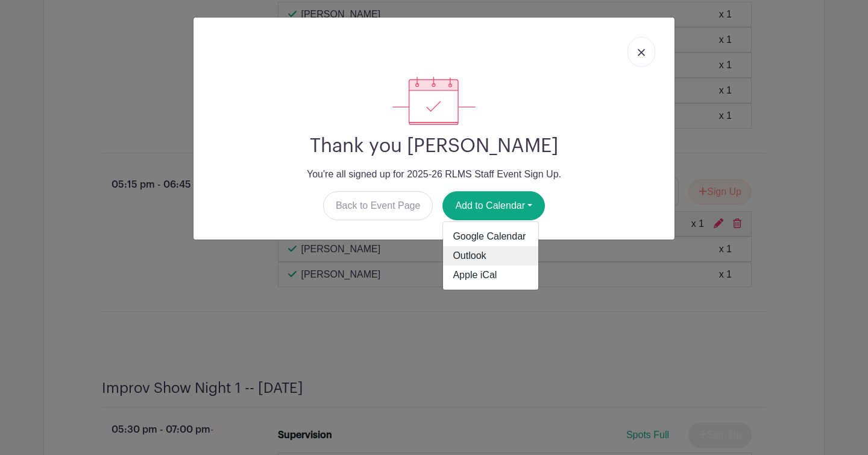
click at [474, 254] on link "Outlook" at bounding box center [490, 255] width 95 height 19
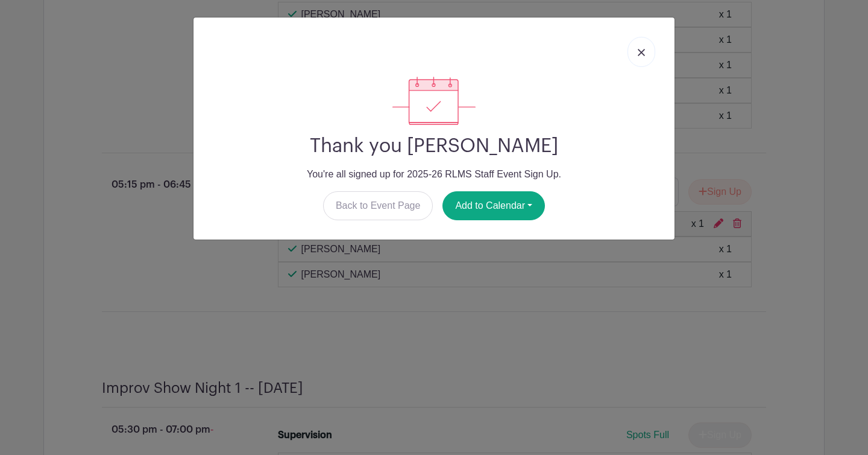
click at [829, 89] on div "Thank you Nicky Durband You're all signed up for 2025-26 RLMS Staff Event Sign …" at bounding box center [434, 227] width 868 height 455
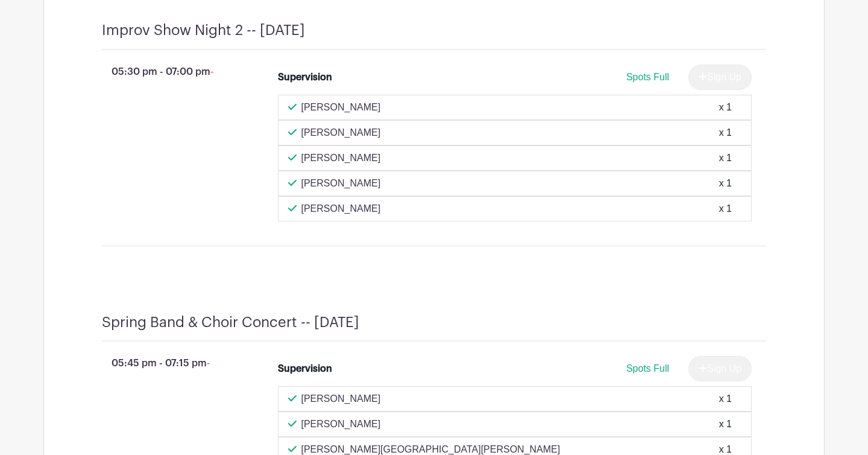
scroll to position [5429, 0]
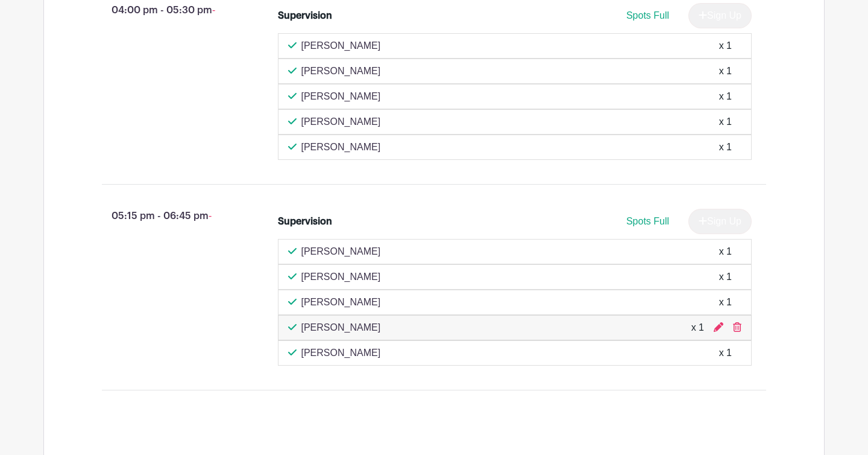
scroll to position [2092, 0]
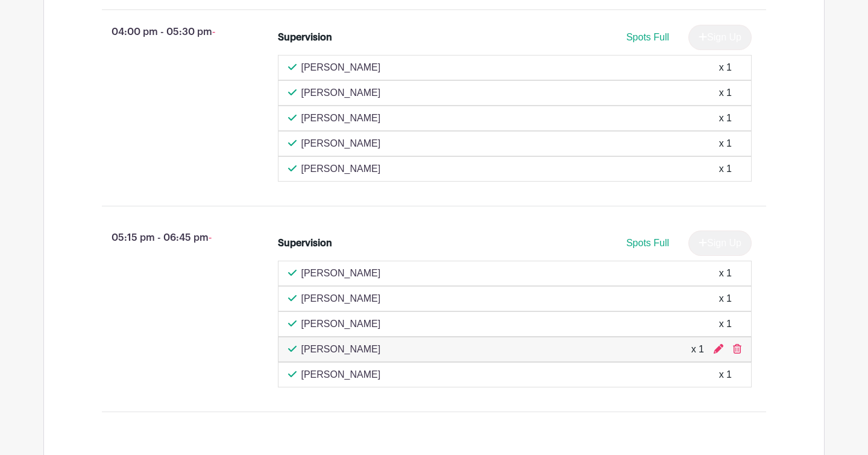
drag, startPoint x: 190, startPoint y: 321, endPoint x: 156, endPoint y: 321, distance: 34.4
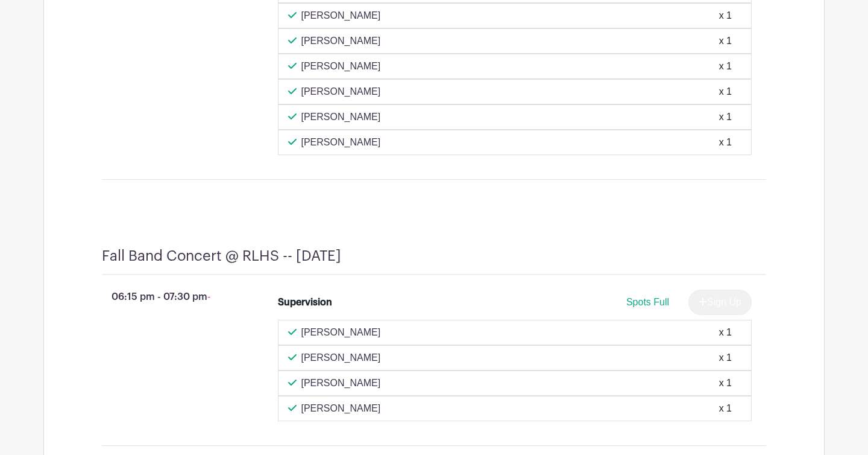
scroll to position [1523, 0]
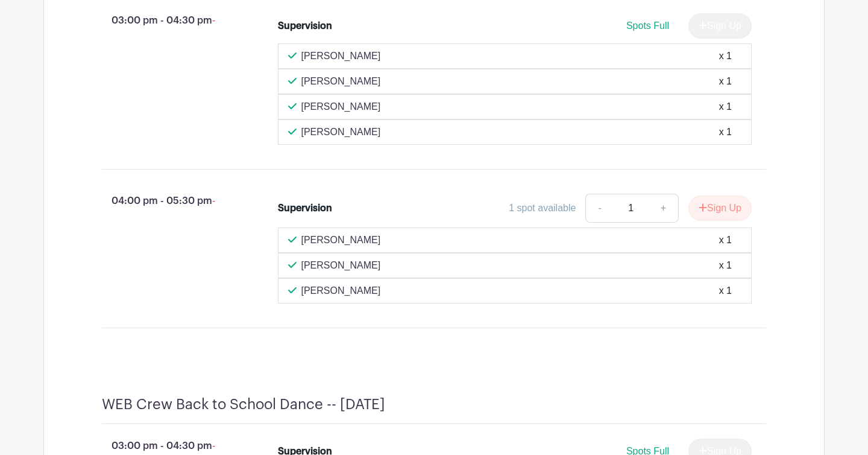
scroll to position [592, 0]
click at [733, 221] on button "Sign Up" at bounding box center [719, 208] width 63 height 25
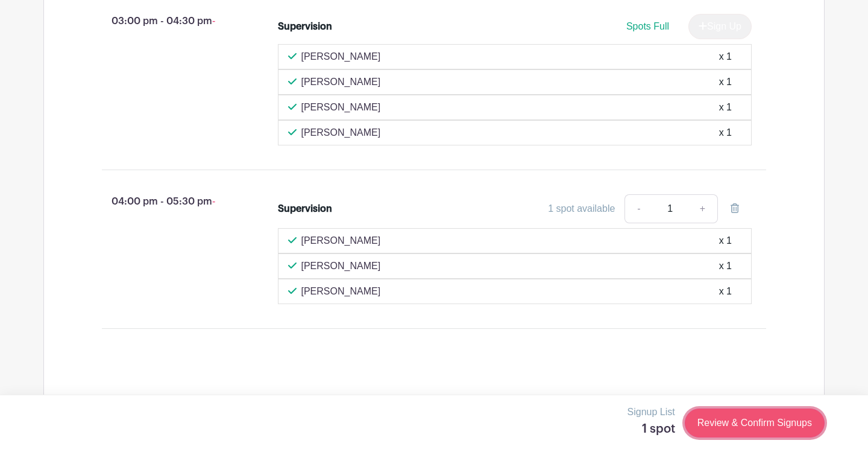
click at [739, 426] on link "Review & Confirm Signups" at bounding box center [755, 422] width 140 height 29
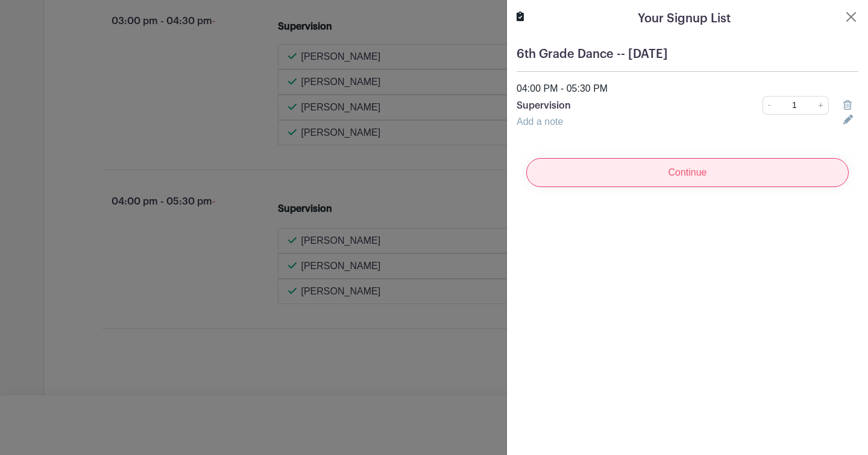
click at [690, 173] on input "Continue" at bounding box center [687, 172] width 323 height 29
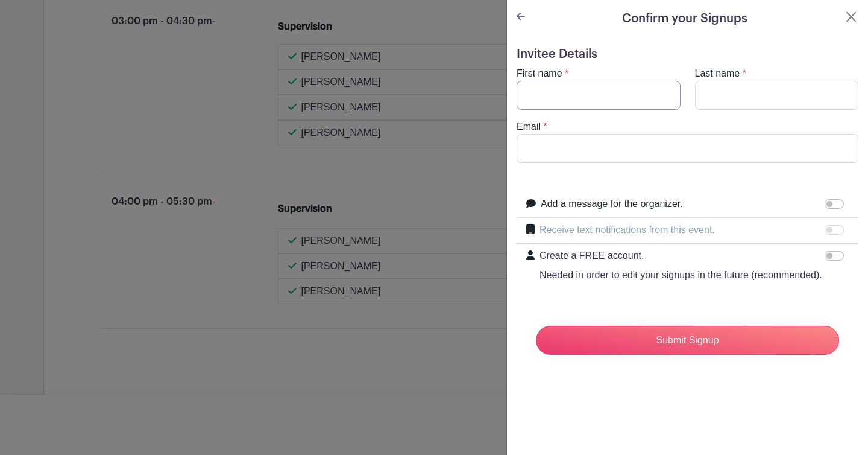
click at [571, 84] on input "First name" at bounding box center [599, 95] width 164 height 29
type input "Nicky"
click at [717, 91] on input "Last name" at bounding box center [777, 95] width 164 height 29
type input "Durband"
click at [631, 148] on input "Email" at bounding box center [688, 148] width 342 height 29
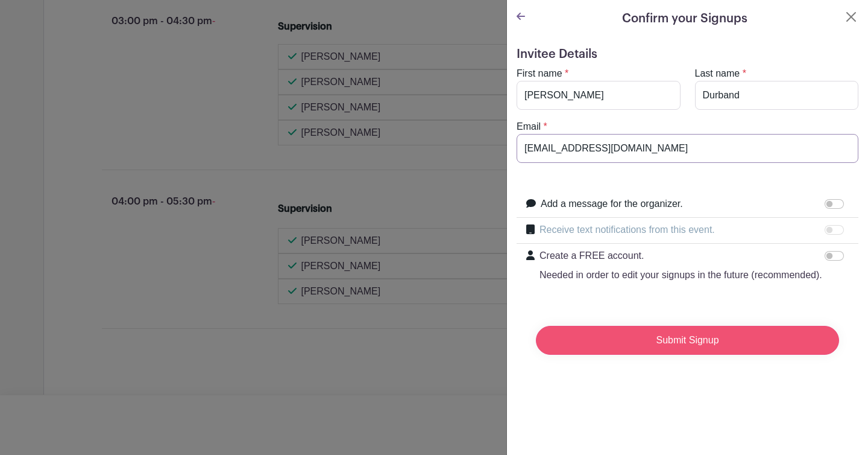
type input "ndurband@rlas-116.org"
click at [688, 339] on input "Submit Signup" at bounding box center [687, 340] width 303 height 29
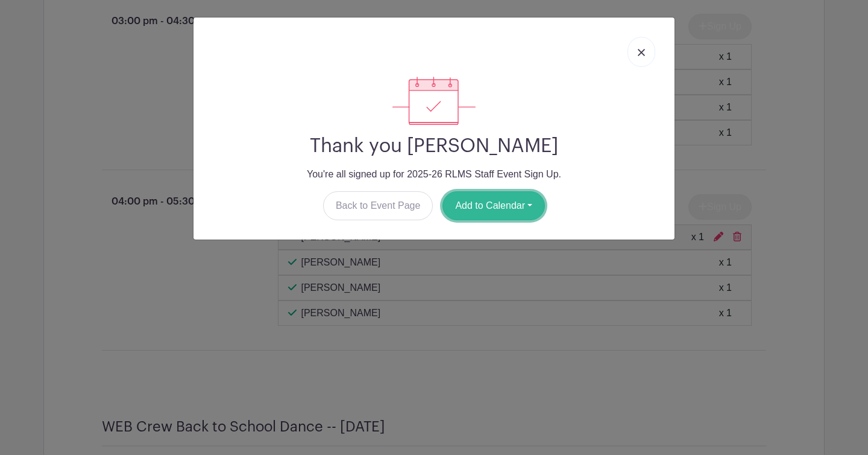
click at [517, 206] on button "Add to Calendar" at bounding box center [493, 205] width 102 height 29
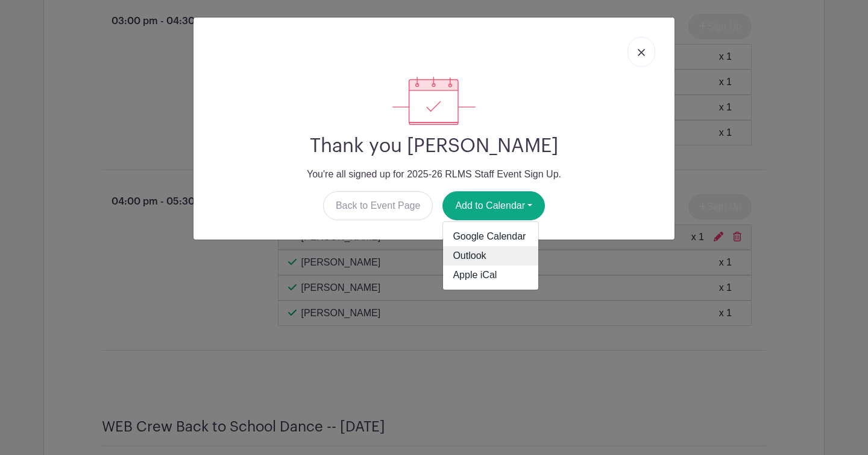
click at [494, 254] on link "Outlook" at bounding box center [490, 255] width 95 height 19
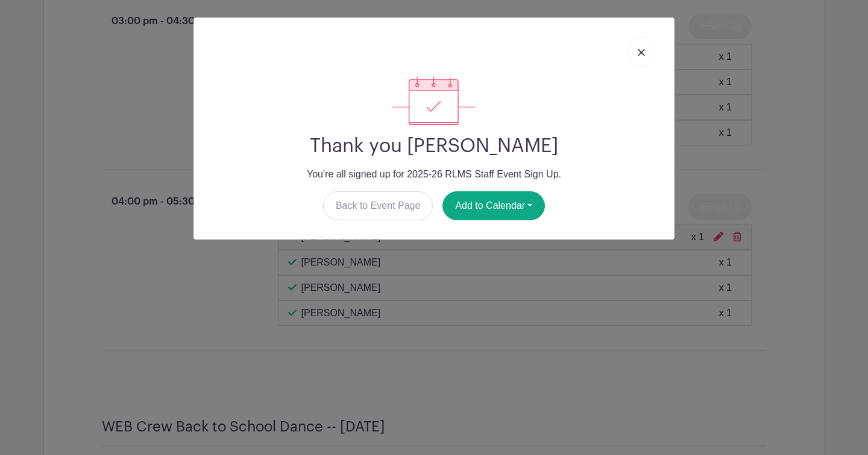
click at [836, 70] on div "Thank you Nicky Durband You're all signed up for 2025-26 RLMS Staff Event Sign …" at bounding box center [434, 227] width 868 height 455
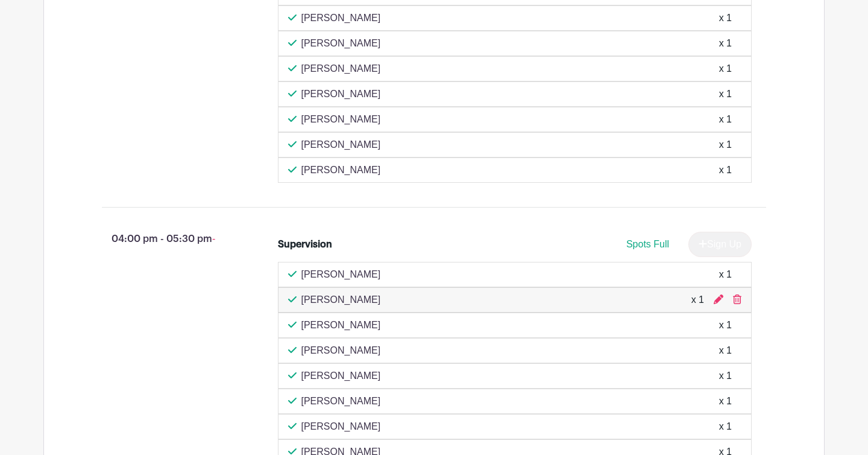
scroll to position [1154, 0]
click at [736, 303] on icon at bounding box center [737, 299] width 8 height 10
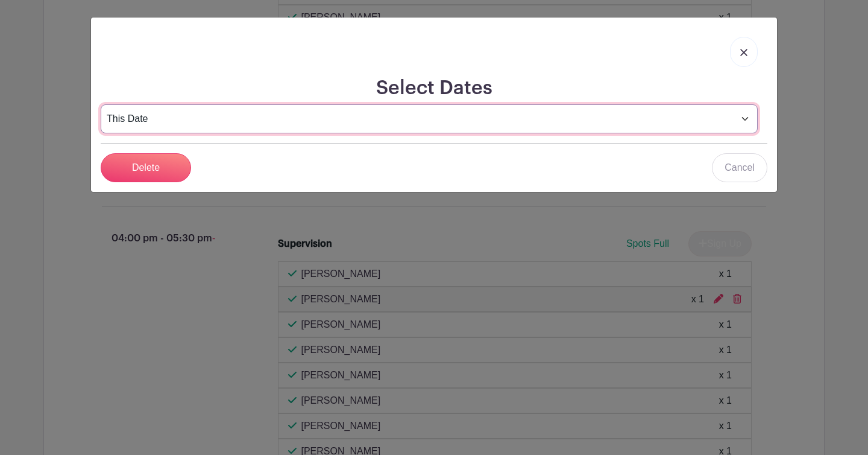
click at [744, 120] on select "This Date Select Dates" at bounding box center [429, 118] width 657 height 29
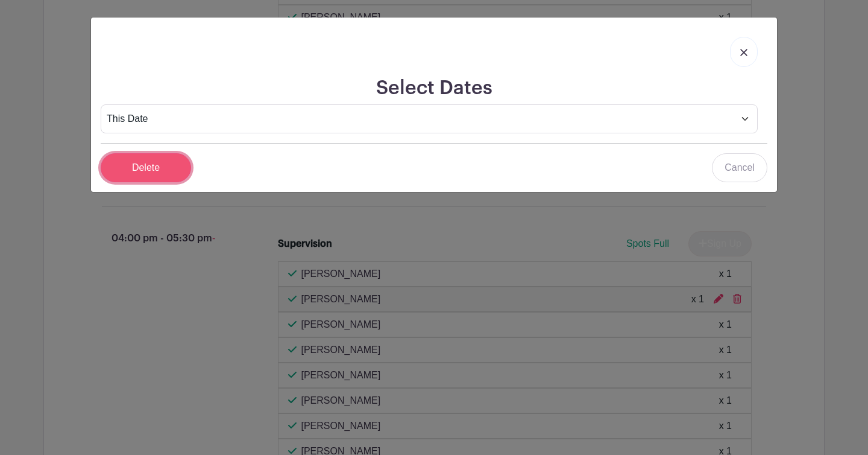
click at [150, 171] on input "Delete" at bounding box center [146, 167] width 90 height 29
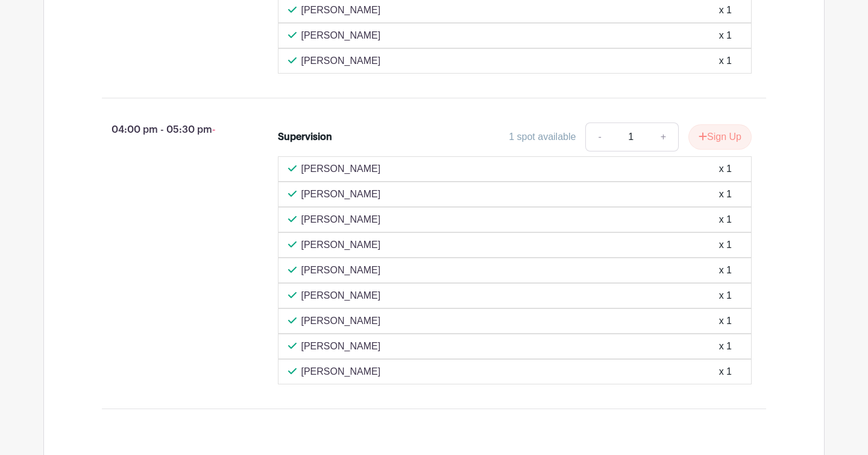
scroll to position [1266, 0]
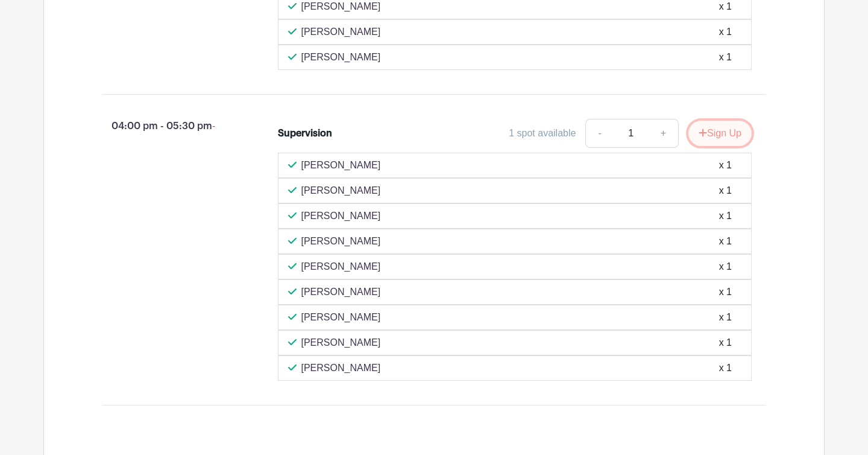
click at [723, 146] on button "Sign Up" at bounding box center [719, 133] width 63 height 25
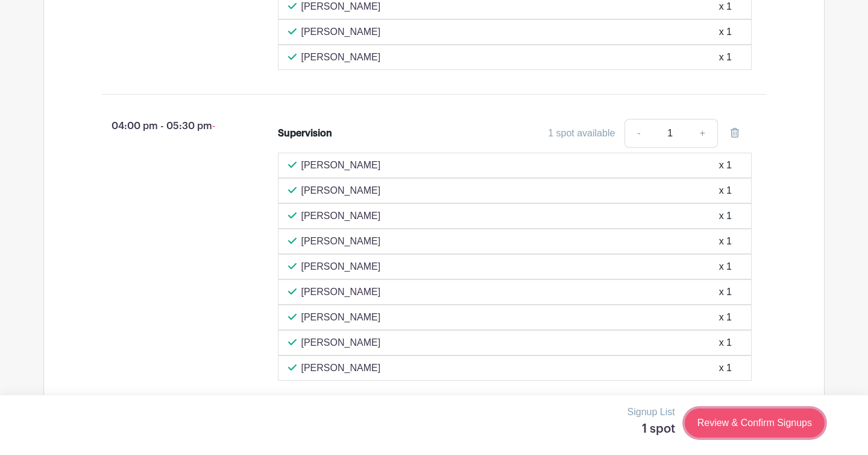
click at [746, 421] on link "Review & Confirm Signups" at bounding box center [755, 422] width 140 height 29
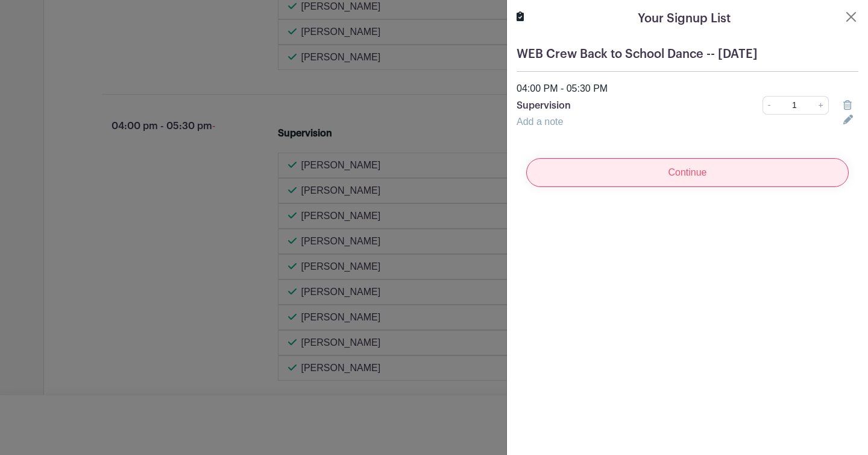
click at [694, 172] on input "Continue" at bounding box center [687, 172] width 323 height 29
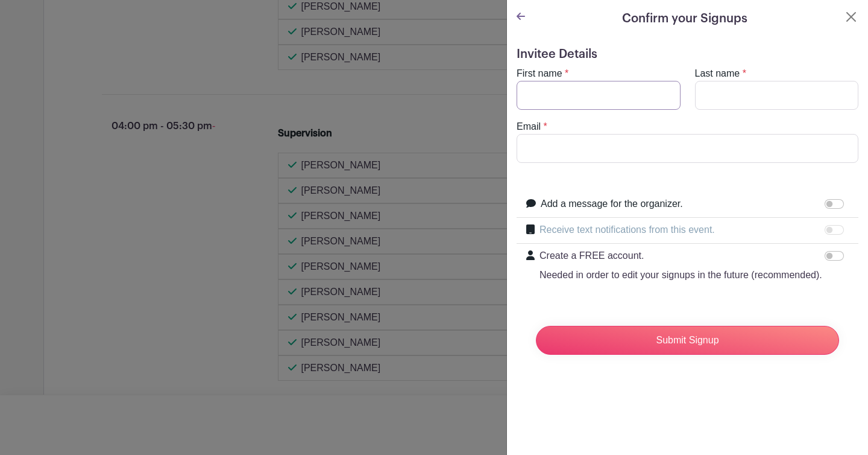
click at [588, 100] on input "First name" at bounding box center [599, 95] width 164 height 29
click at [727, 99] on input "Last name" at bounding box center [777, 95] width 164 height 29
click at [850, 19] on button "Close" at bounding box center [851, 17] width 14 height 14
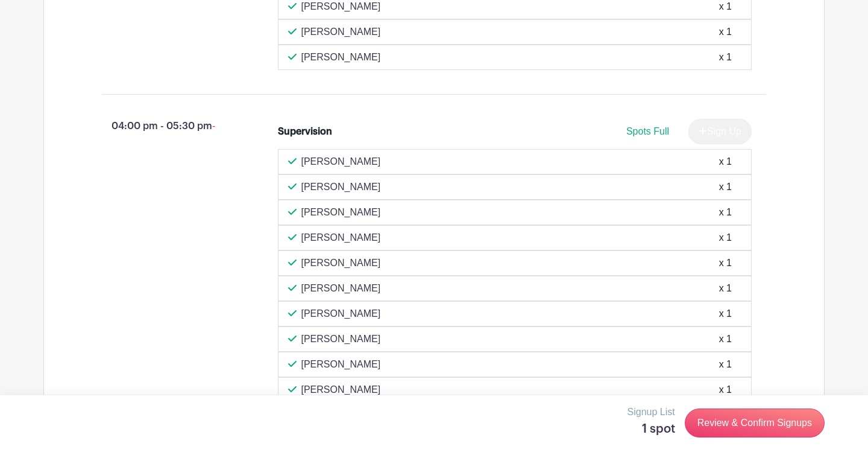
click at [795, 215] on div "04:00 pm - 05:30 pm - Supervision Spots Full Sign Up Kathy Vierck x 1 Michael U…" at bounding box center [434, 260] width 722 height 312
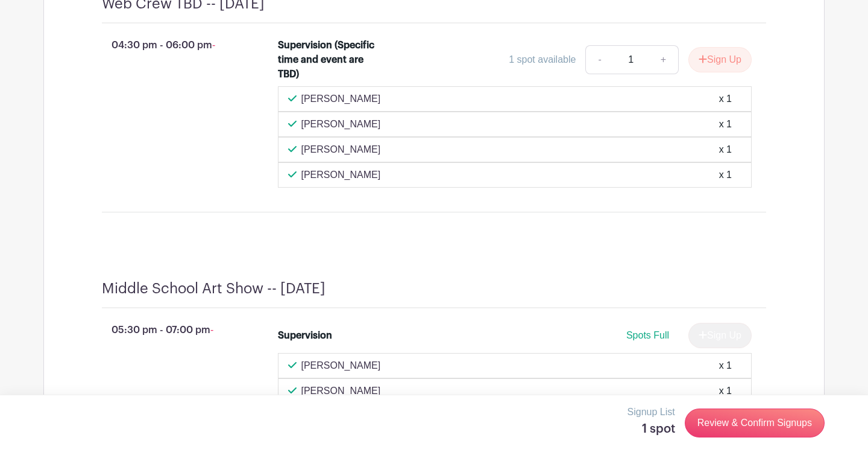
scroll to position [4727, 0]
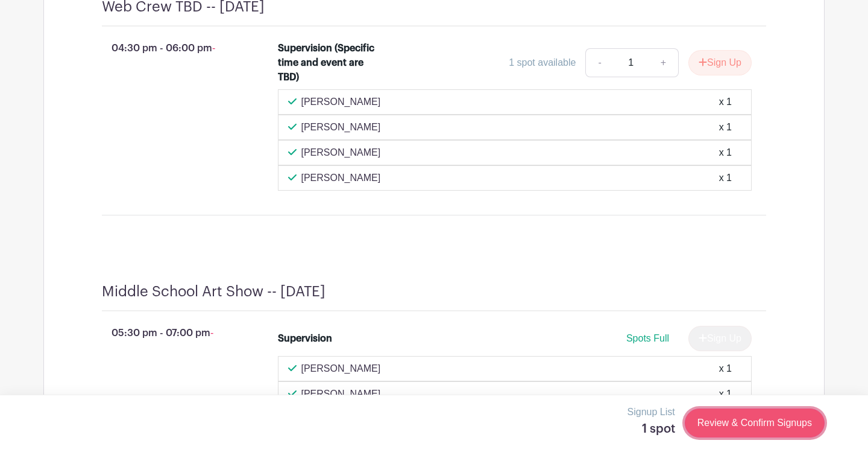
click at [767, 421] on link "Review & Confirm Signups" at bounding box center [755, 422] width 140 height 29
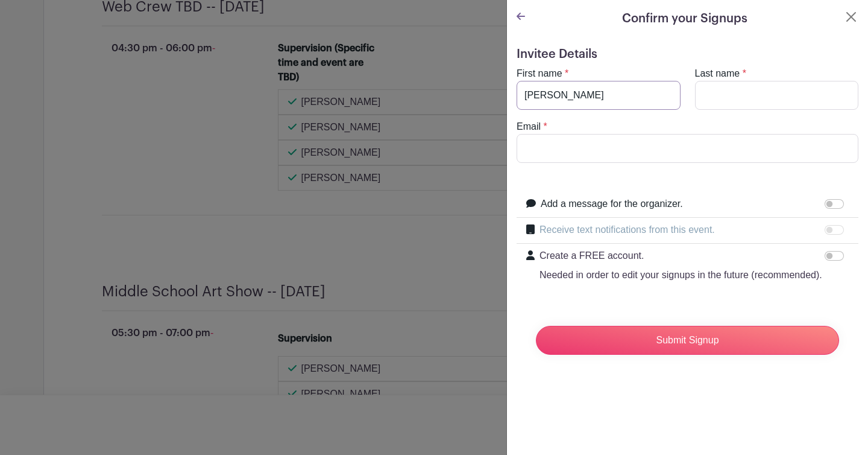
click at [561, 96] on input "Kathie" at bounding box center [599, 95] width 164 height 29
type input "K"
click at [520, 16] on icon at bounding box center [521, 16] width 8 height 10
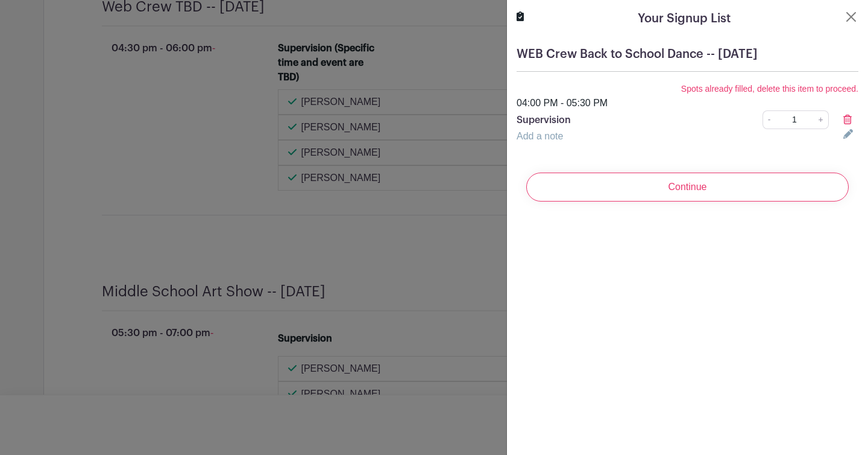
click at [848, 118] on icon at bounding box center [847, 120] width 8 height 10
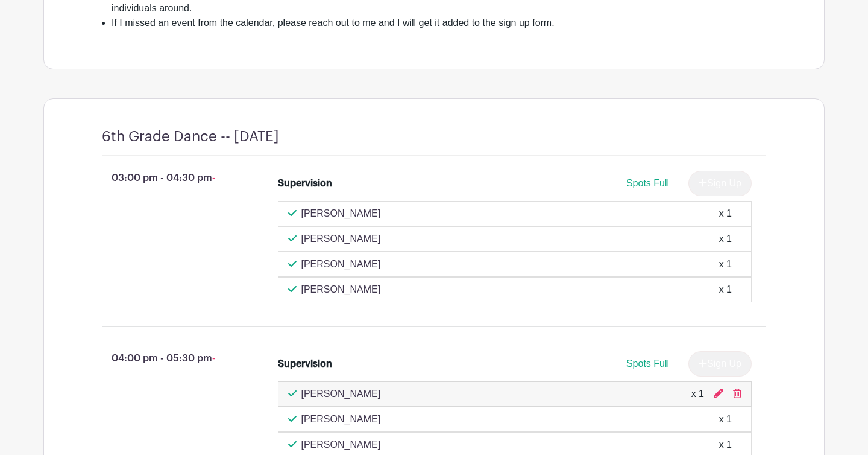
scroll to position [0, 0]
